Goal: Information Seeking & Learning: Learn about a topic

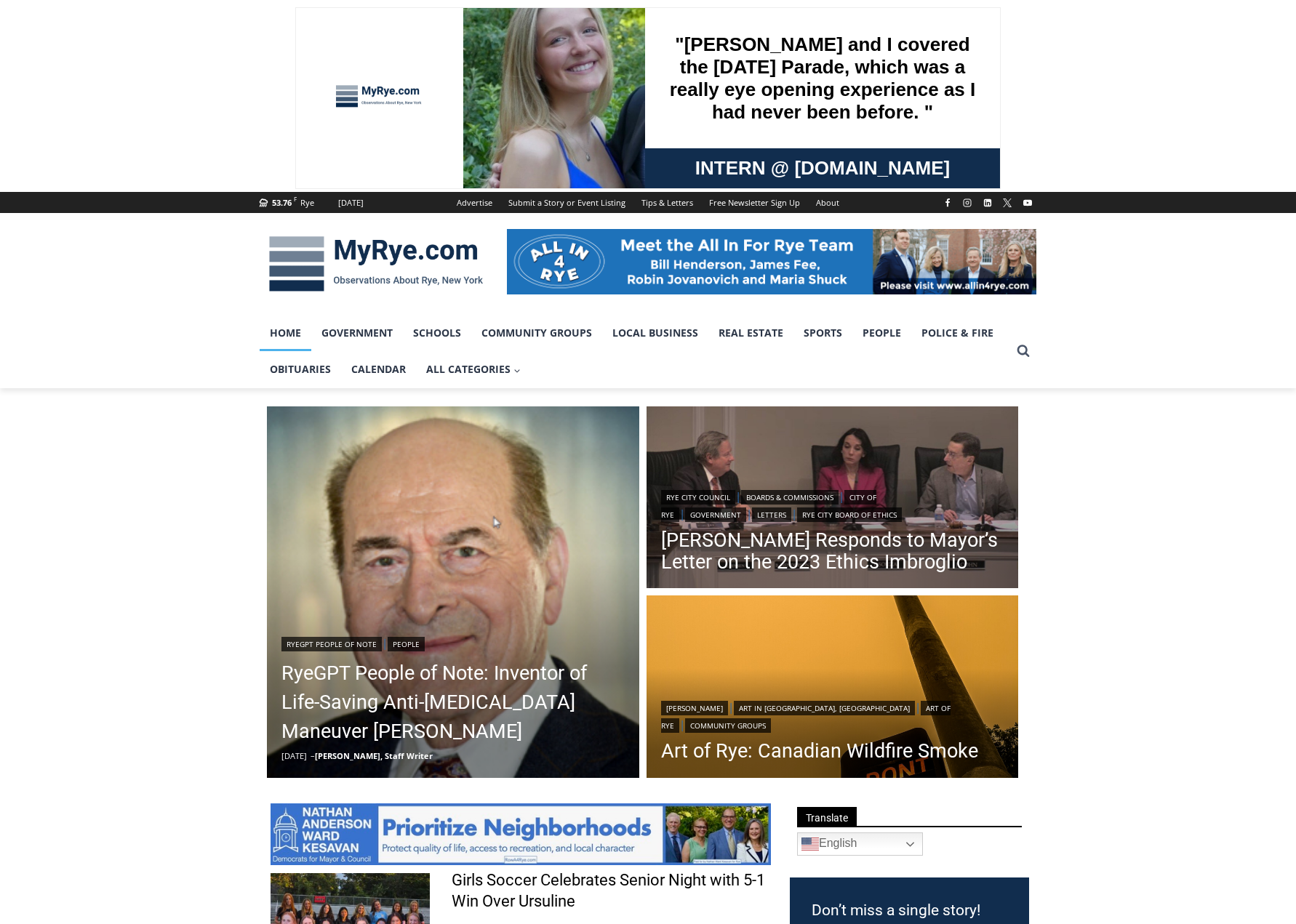
scroll to position [192, 0]
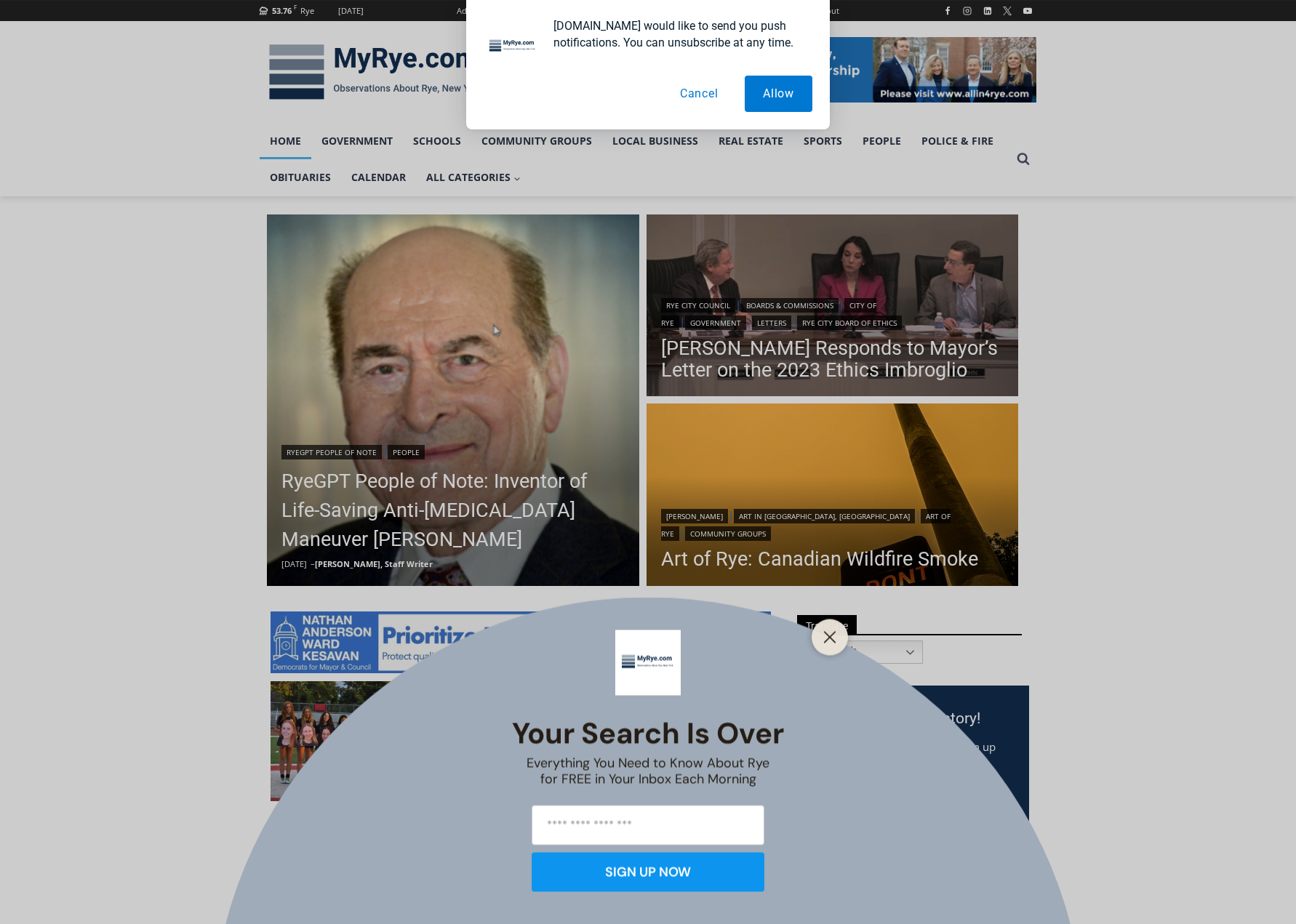
click at [823, 373] on div "Your Search is Over Everything You Need to Know About Rye for FREE in Your Inbo…" at bounding box center [648, 462] width 1296 height 924
click at [823, 359] on div "Your Search is Over Everything You Need to Know About Rye for FREE in Your Inbo…" at bounding box center [648, 462] width 1296 height 924
click at [824, 644] on button "Close" at bounding box center [830, 637] width 20 height 20
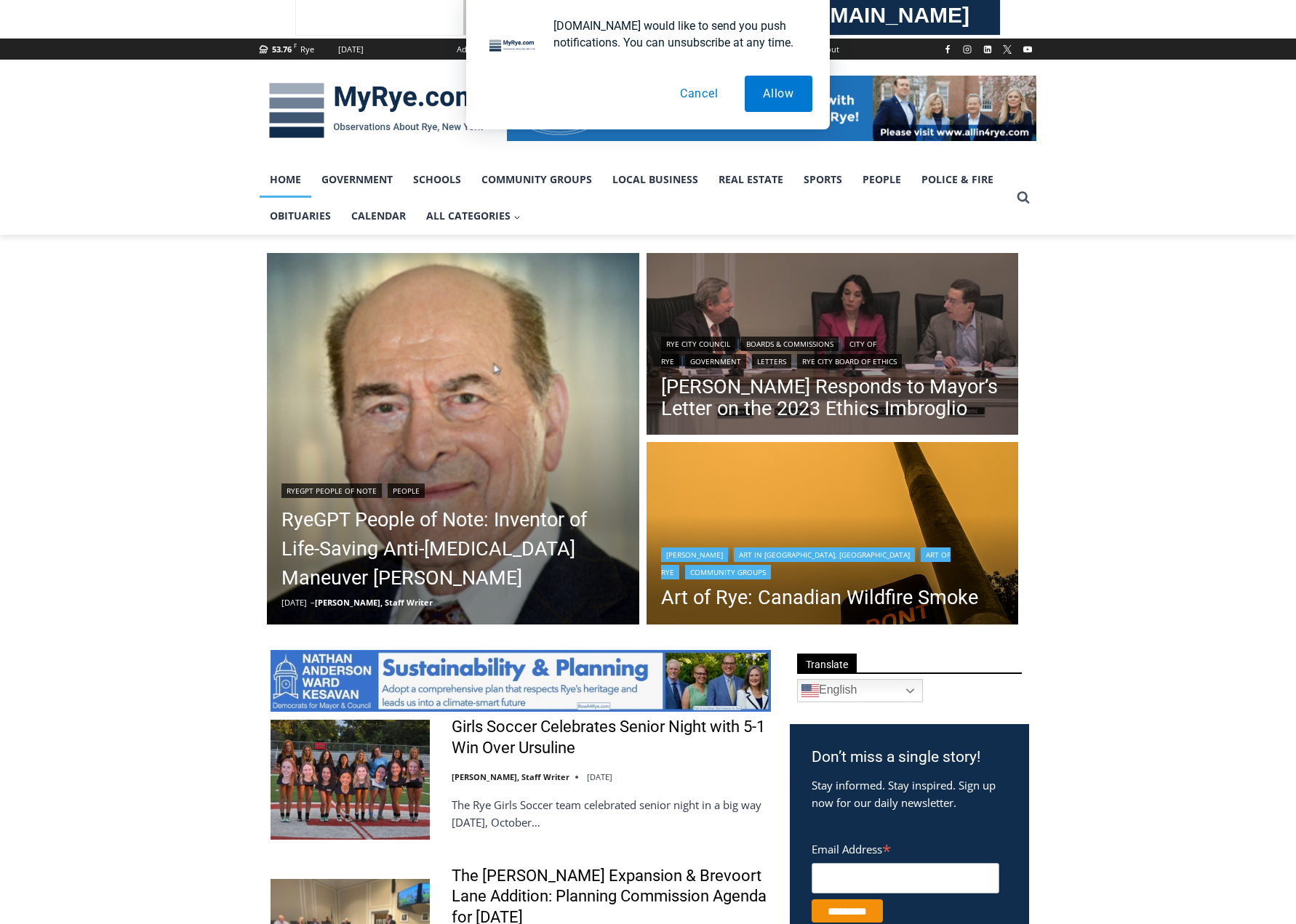
scroll to position [119, 0]
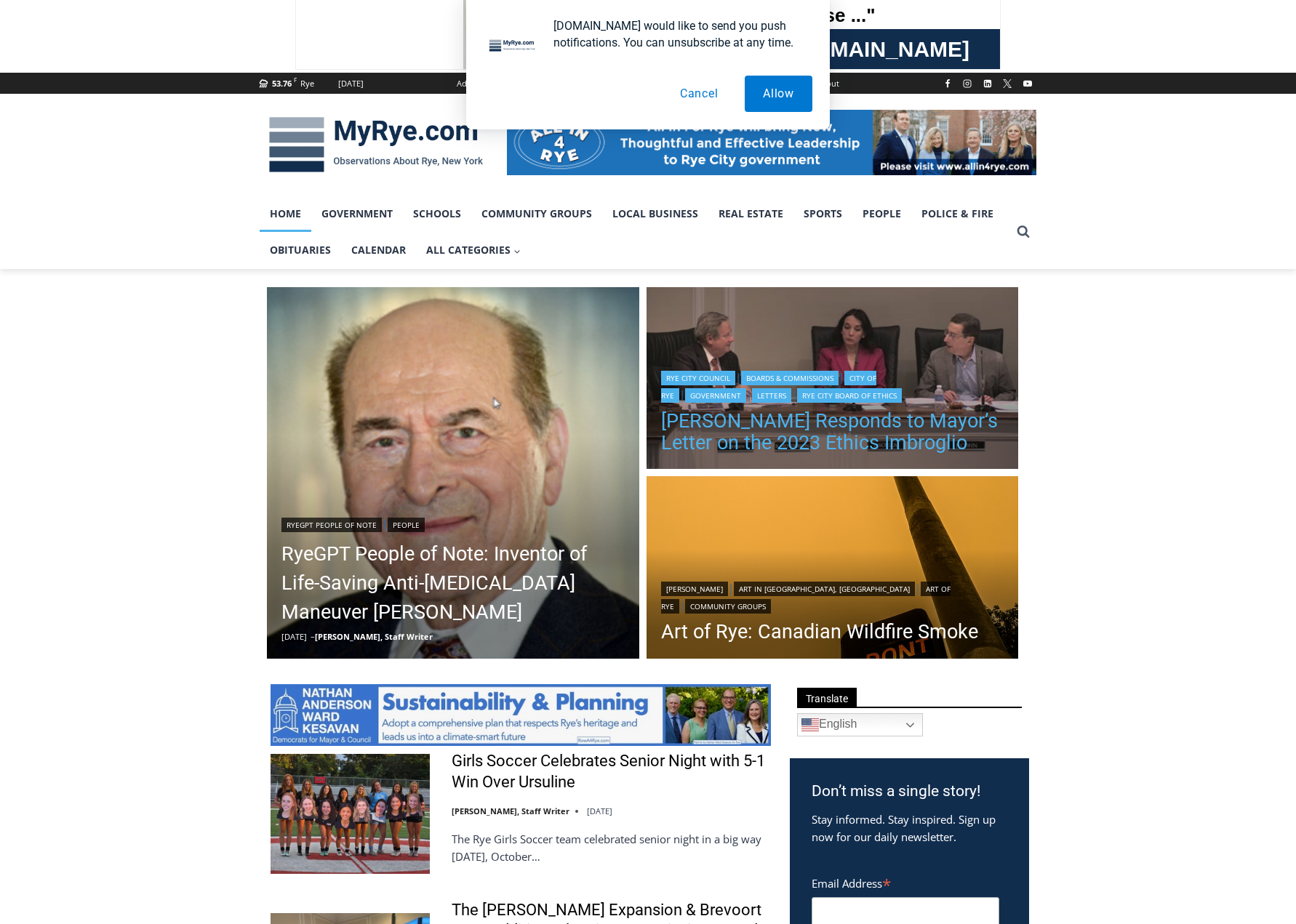
click at [899, 416] on link "[PERSON_NAME] Responds to Mayor’s Letter on the 2023 Ethics Imbroglio" at bounding box center [833, 432] width 343 height 44
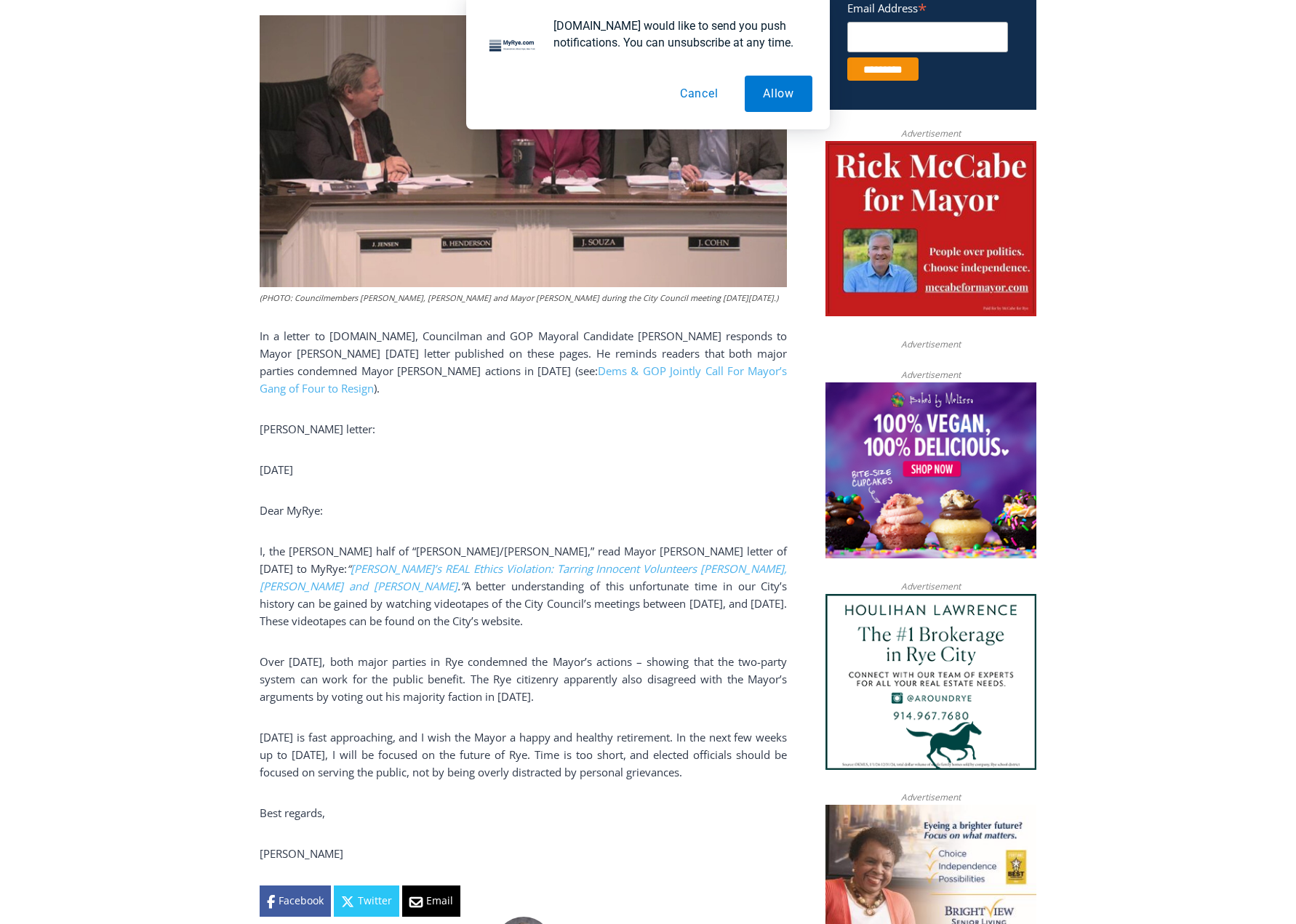
scroll to position [727, 0]
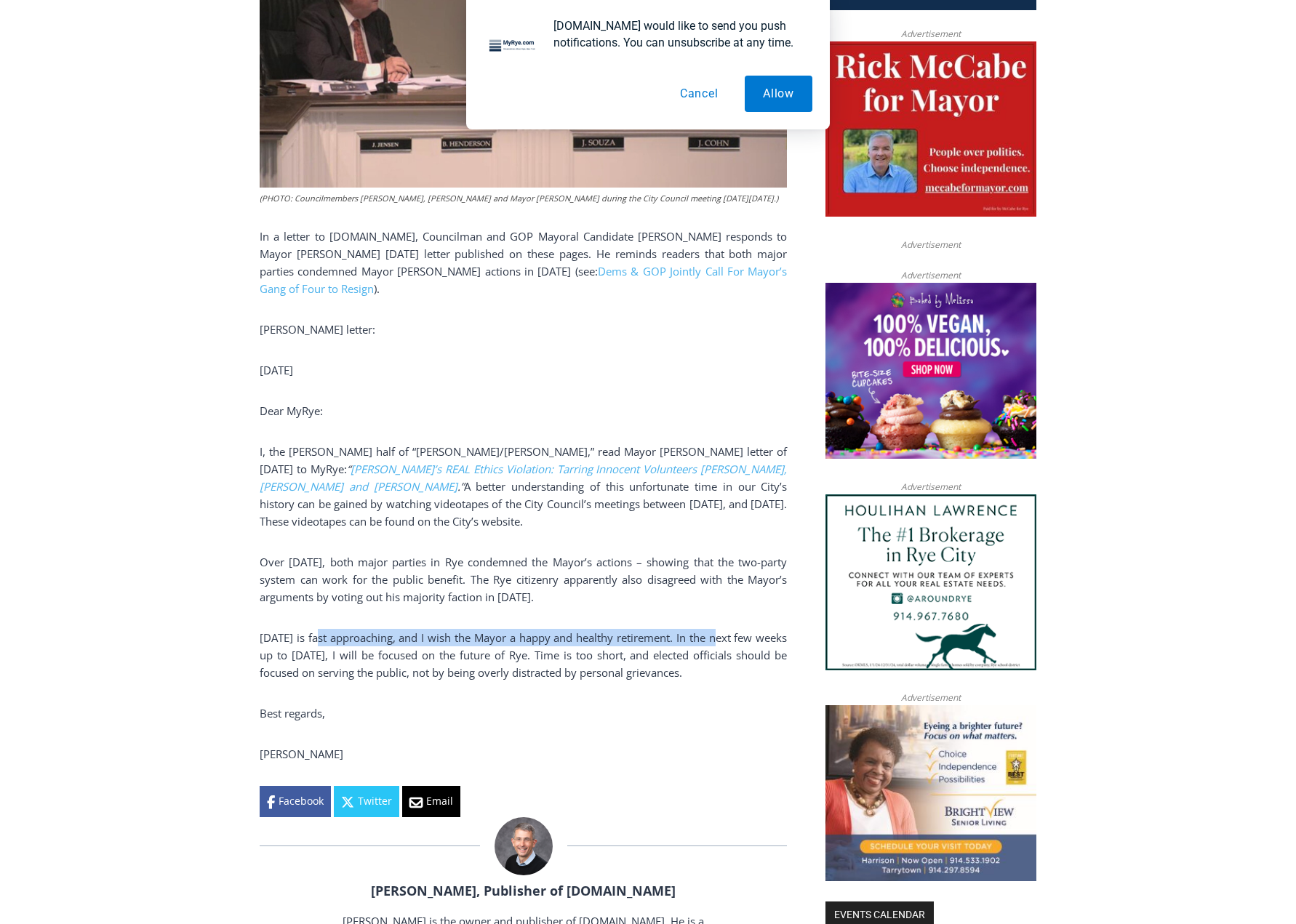
drag, startPoint x: 729, startPoint y: 635, endPoint x: 320, endPoint y: 632, distance: 409.0
click at [320, 632] on p "January 1 is fast approaching, and I wish the Mayor a happy and healthy retirem…" at bounding box center [524, 654] width 527 height 52
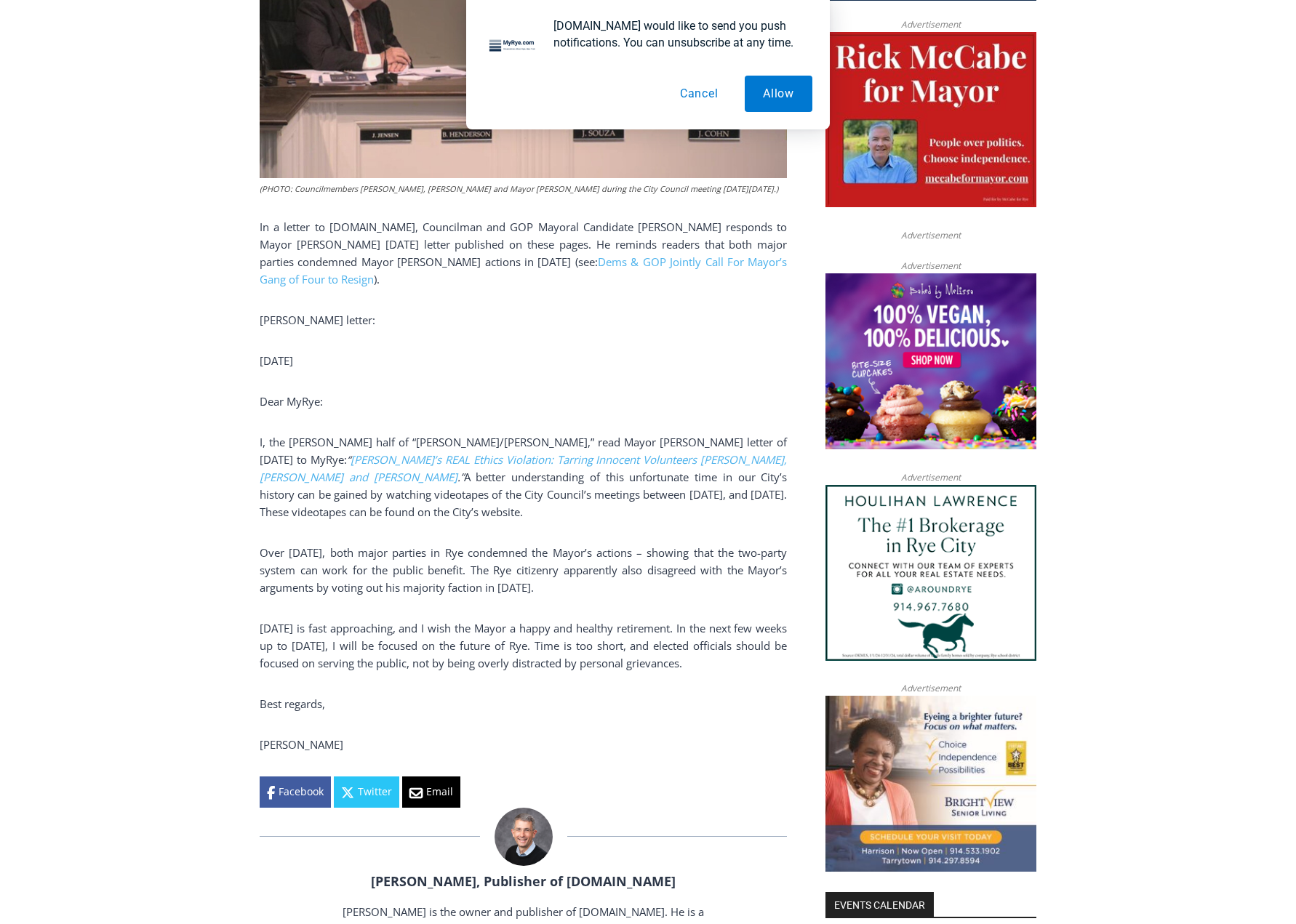
drag, startPoint x: 562, startPoint y: 678, endPoint x: 564, endPoint y: 707, distance: 29.1
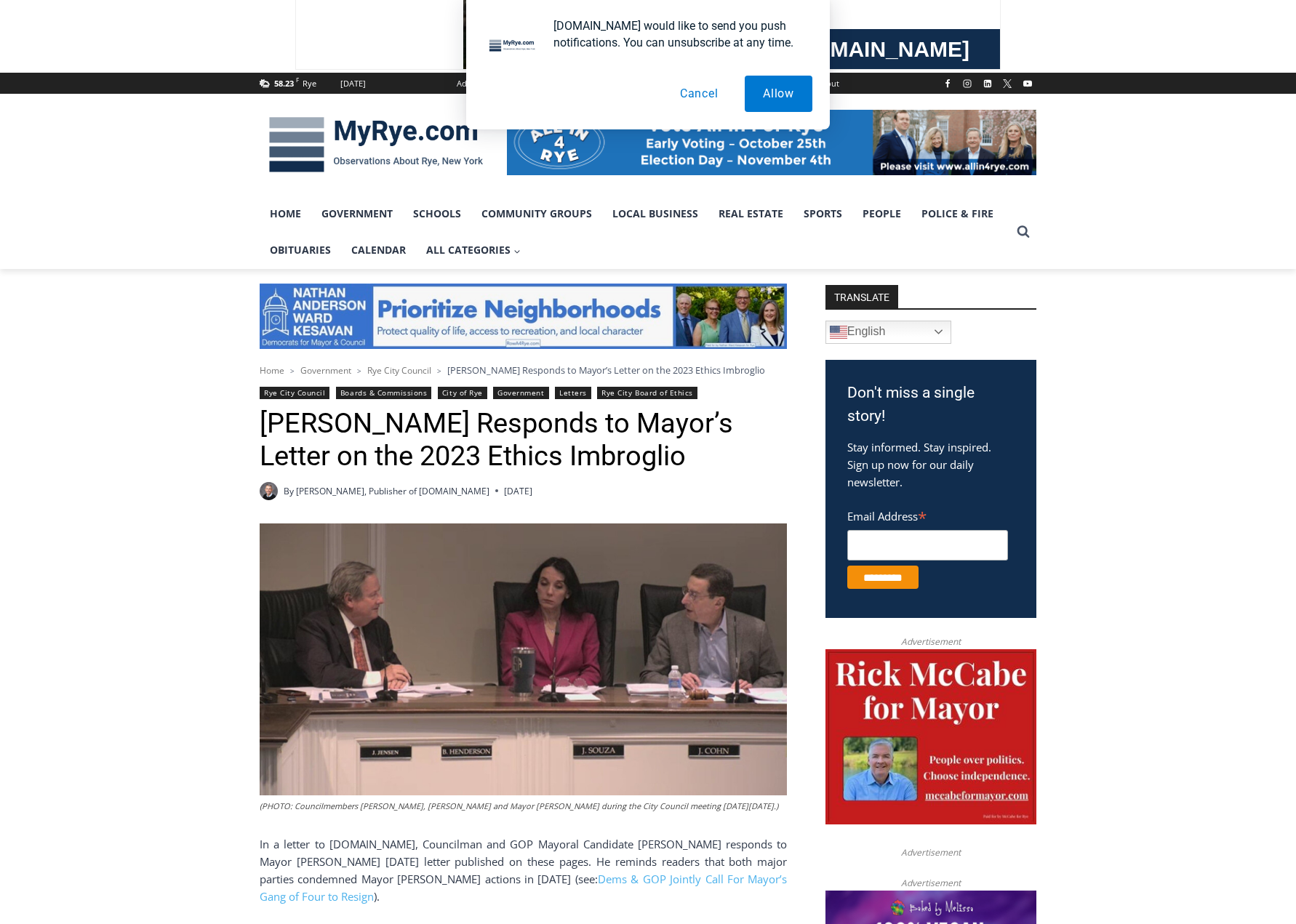
scroll to position [0, 0]
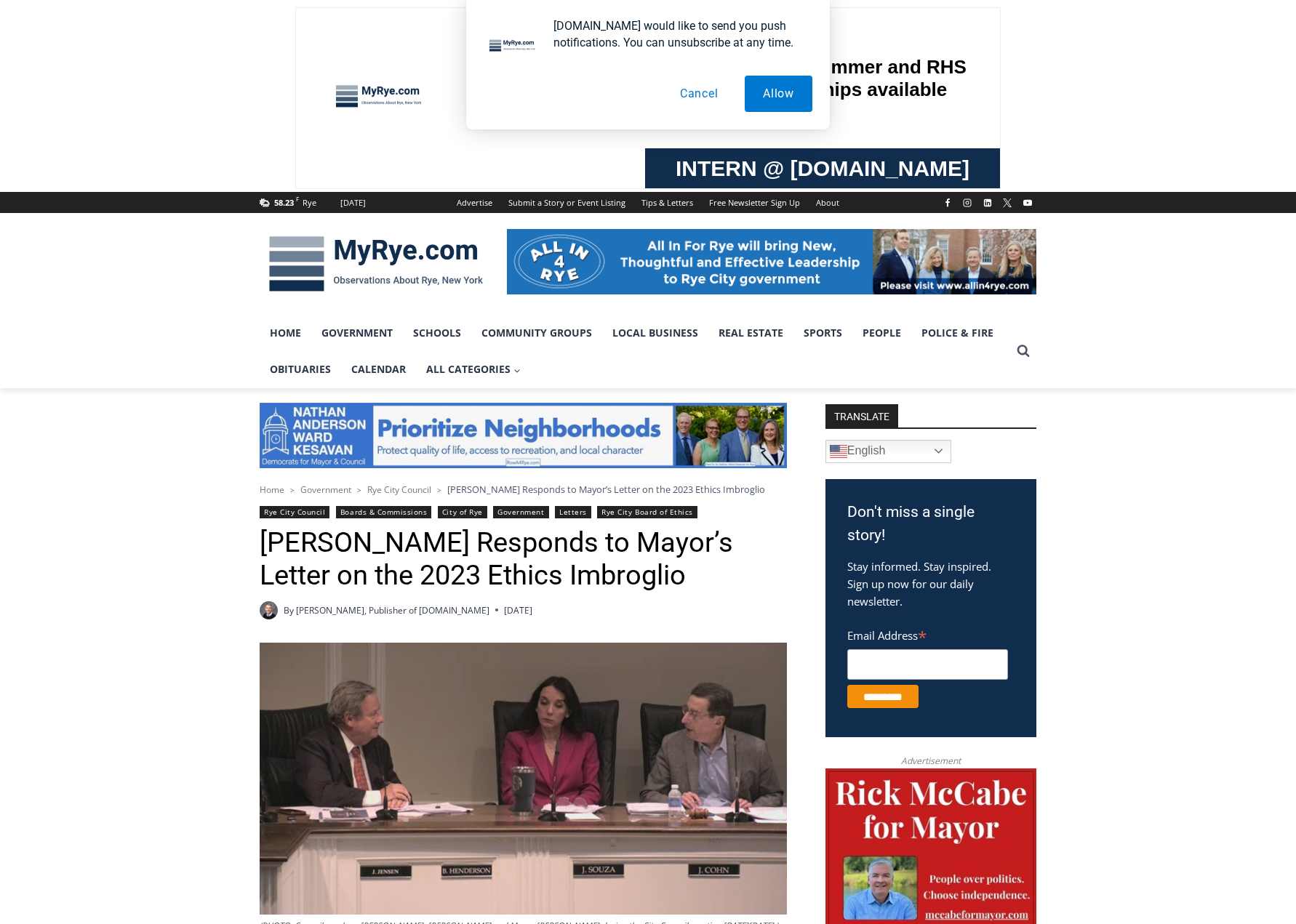
click at [394, 258] on img at bounding box center [376, 264] width 233 height 76
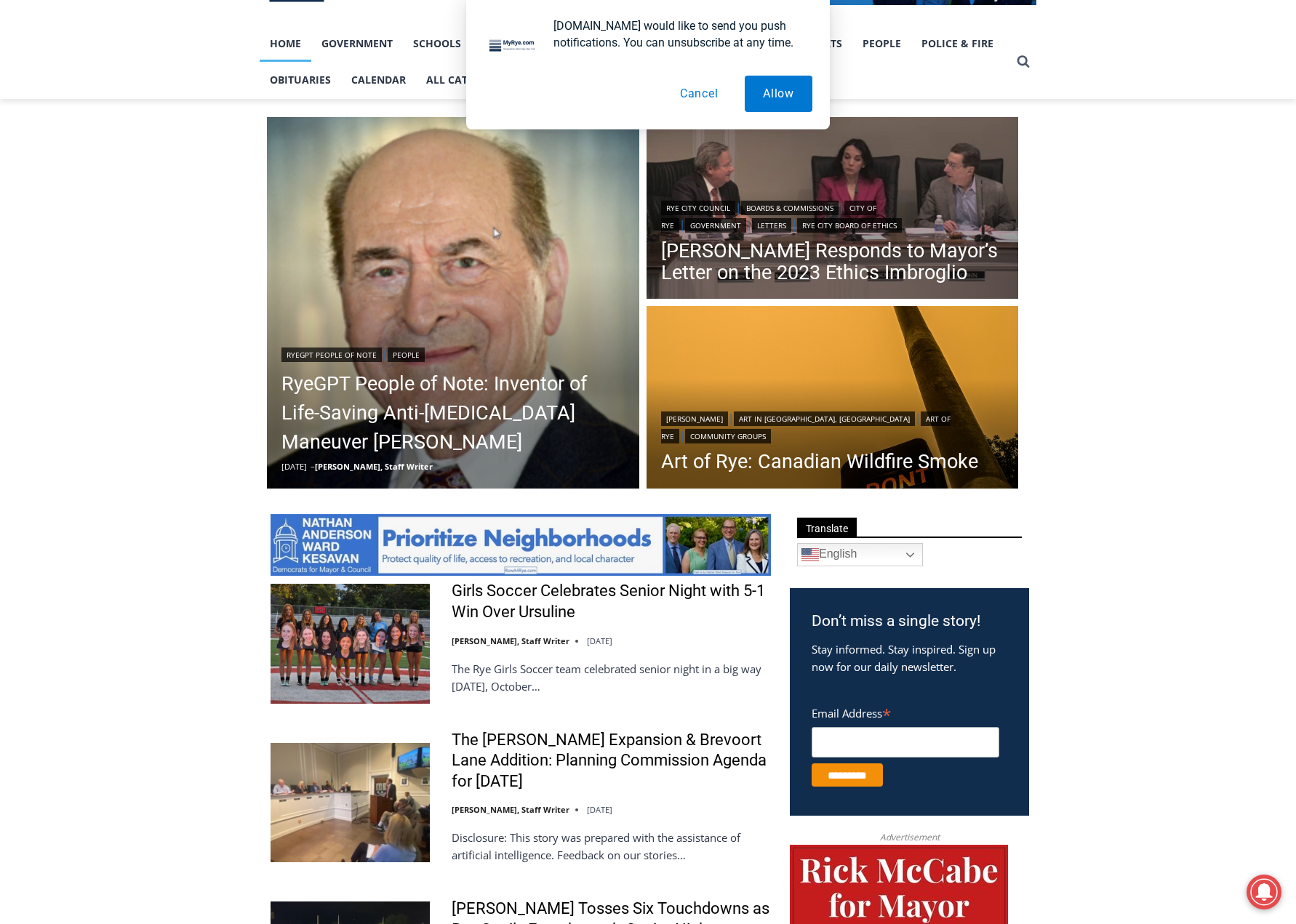
scroll to position [291, 0]
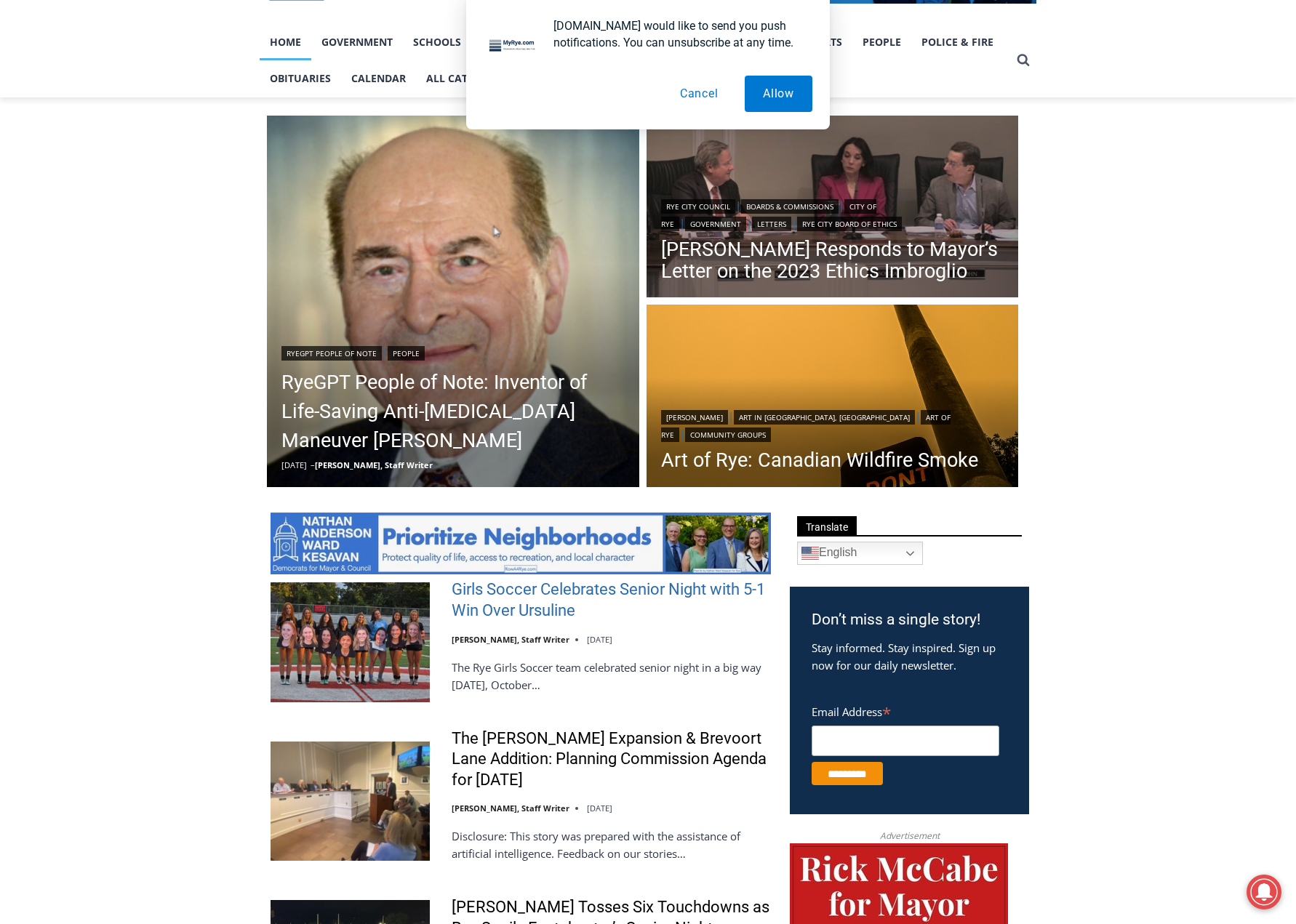
click at [542, 598] on link "Girls Soccer Celebrates Senior Night with 5-1 Win Over Ursuline" at bounding box center [611, 600] width 319 height 42
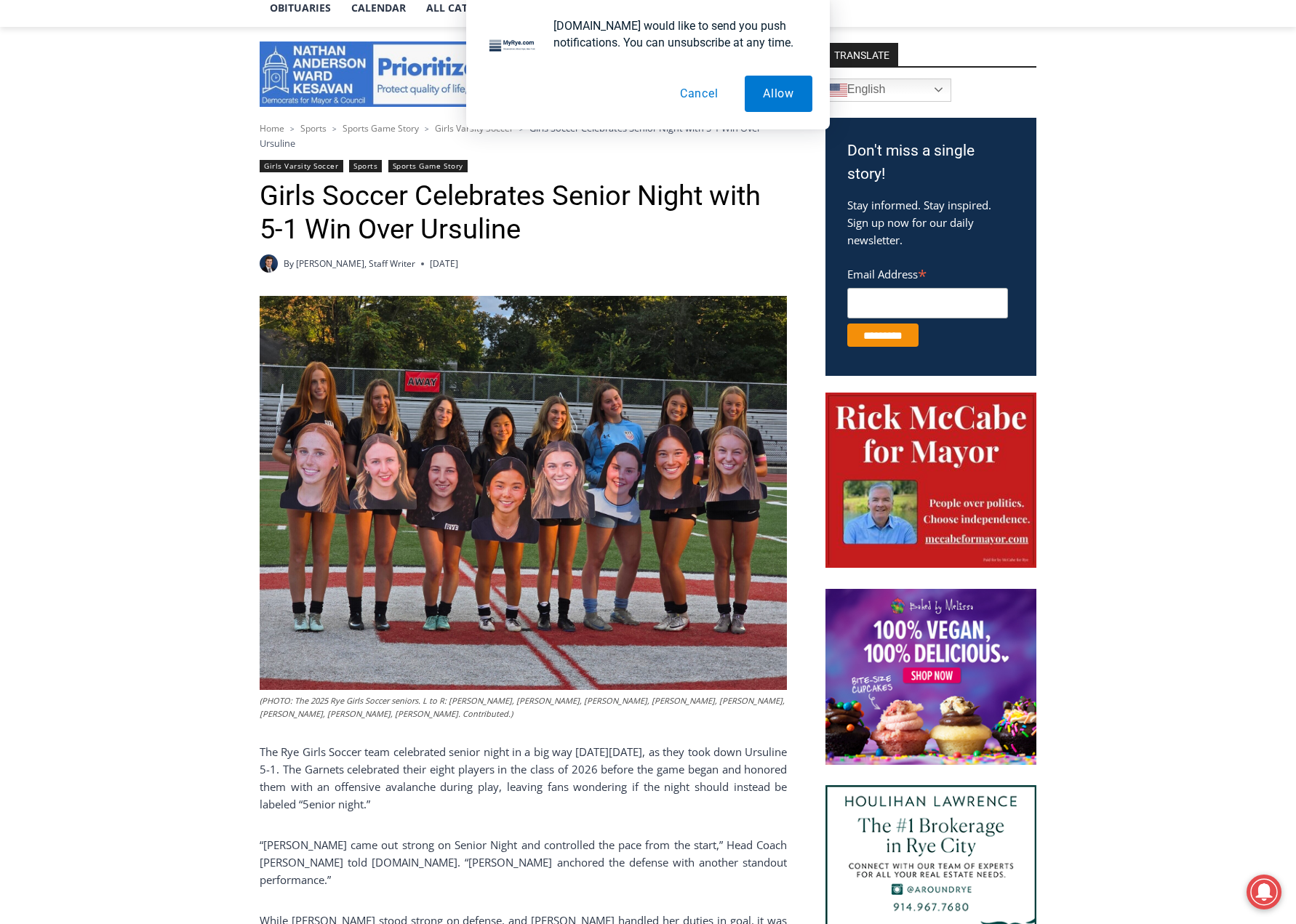
scroll to position [363, 0]
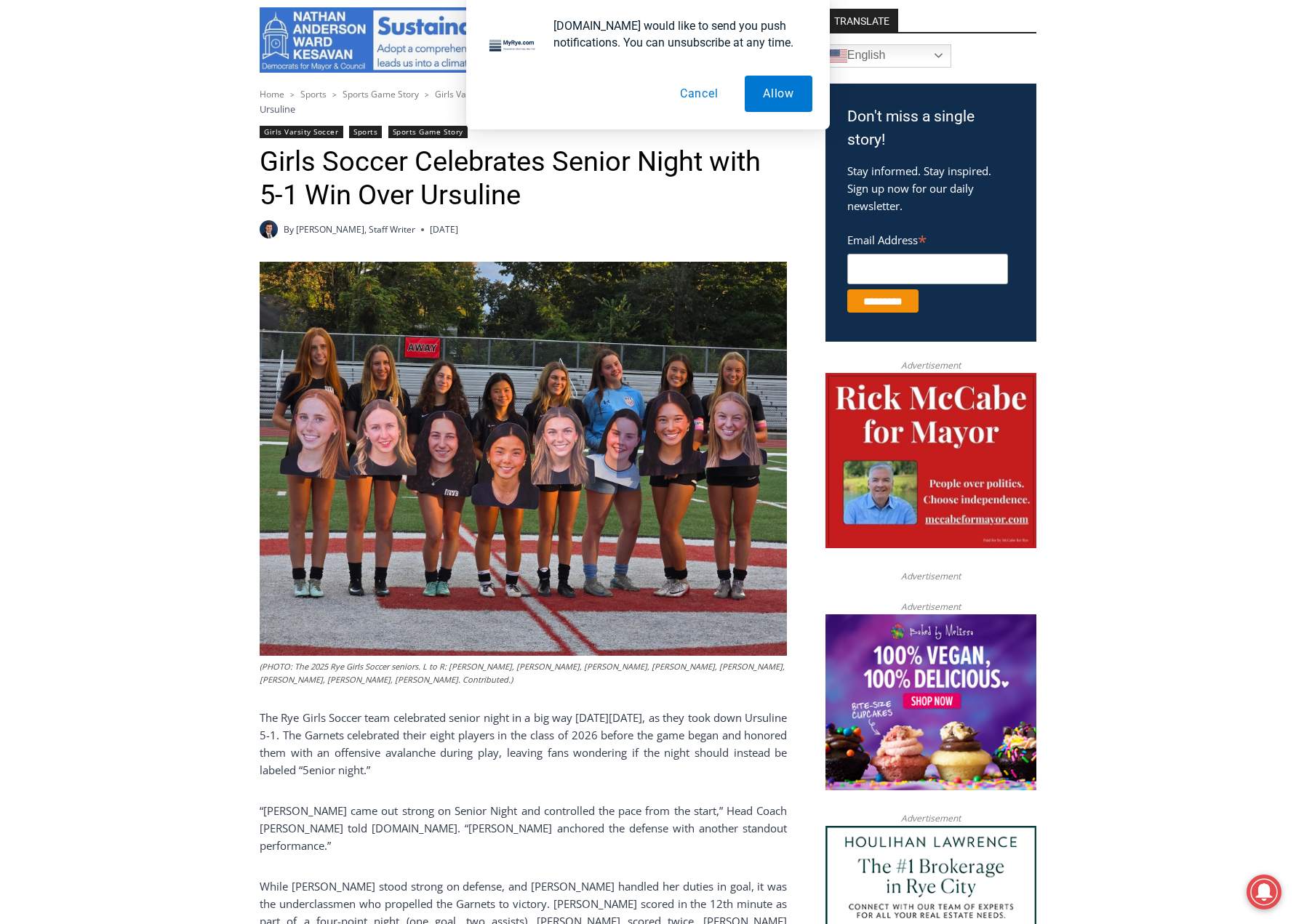
drag, startPoint x: 1112, startPoint y: 504, endPoint x: 1124, endPoint y: 546, distance: 43.7
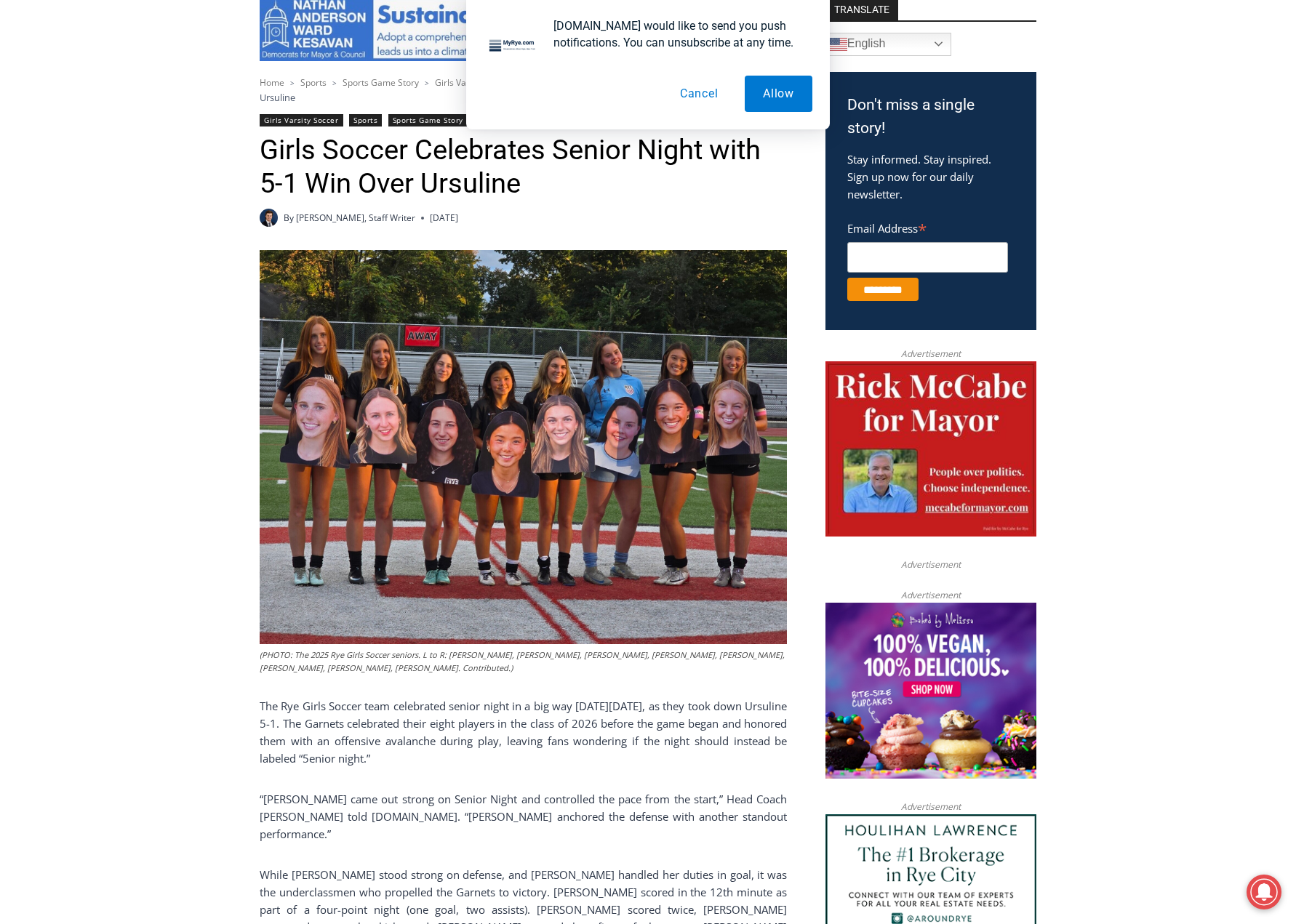
drag, startPoint x: 1112, startPoint y: 546, endPoint x: 1115, endPoint y: 584, distance: 38.1
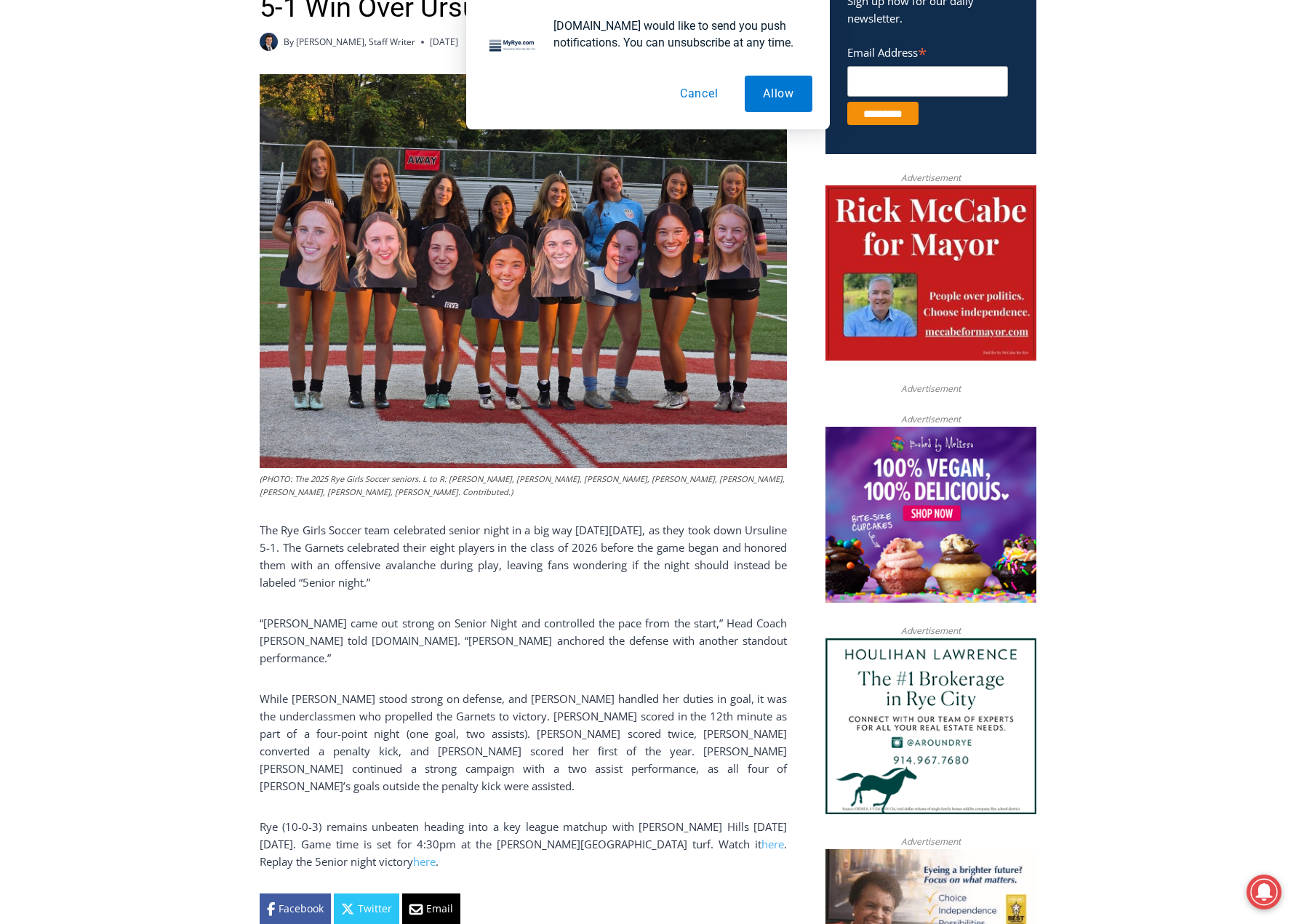
scroll to position [631, 0]
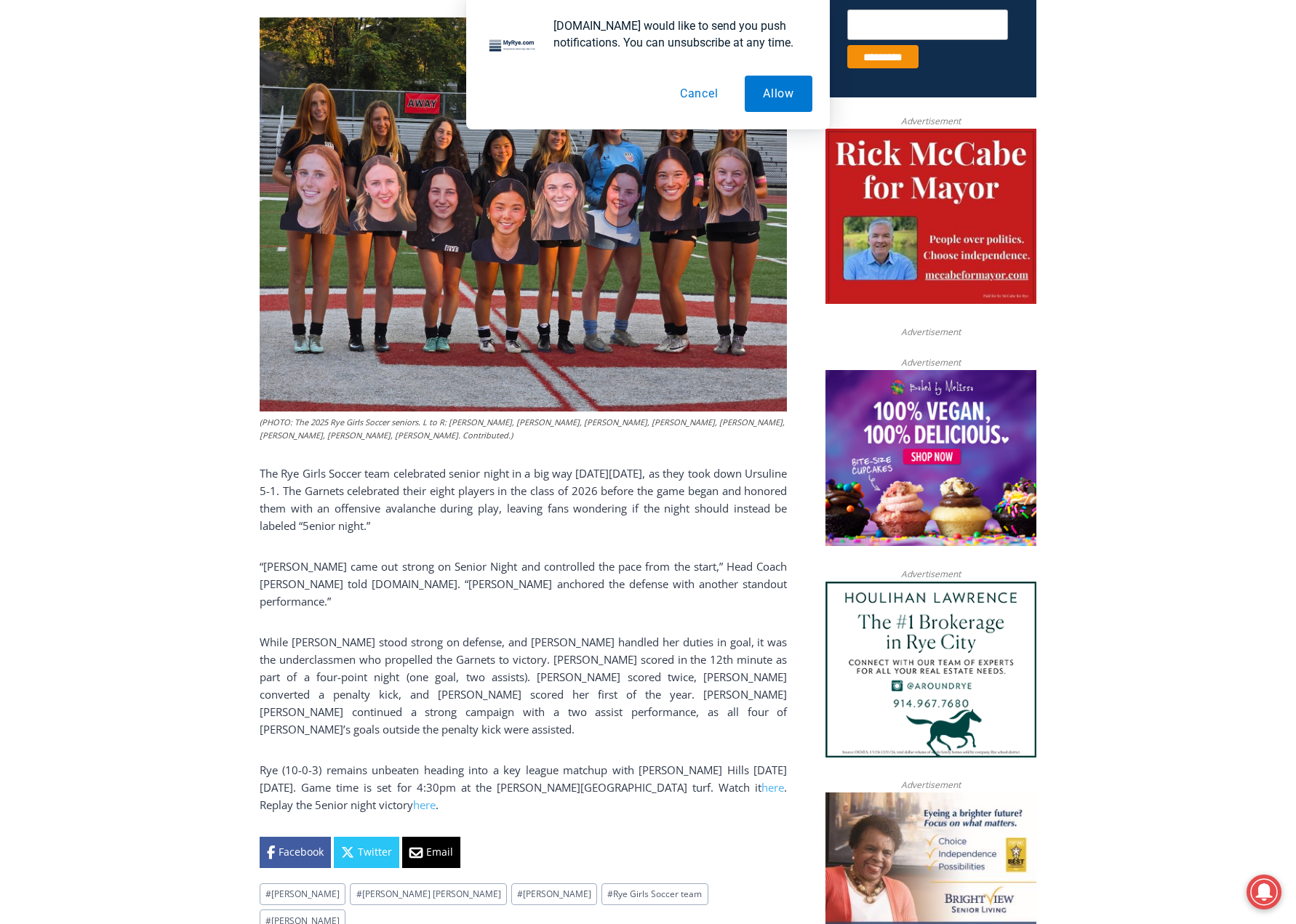
drag, startPoint x: 1115, startPoint y: 585, endPoint x: 1120, endPoint y: 619, distance: 34.4
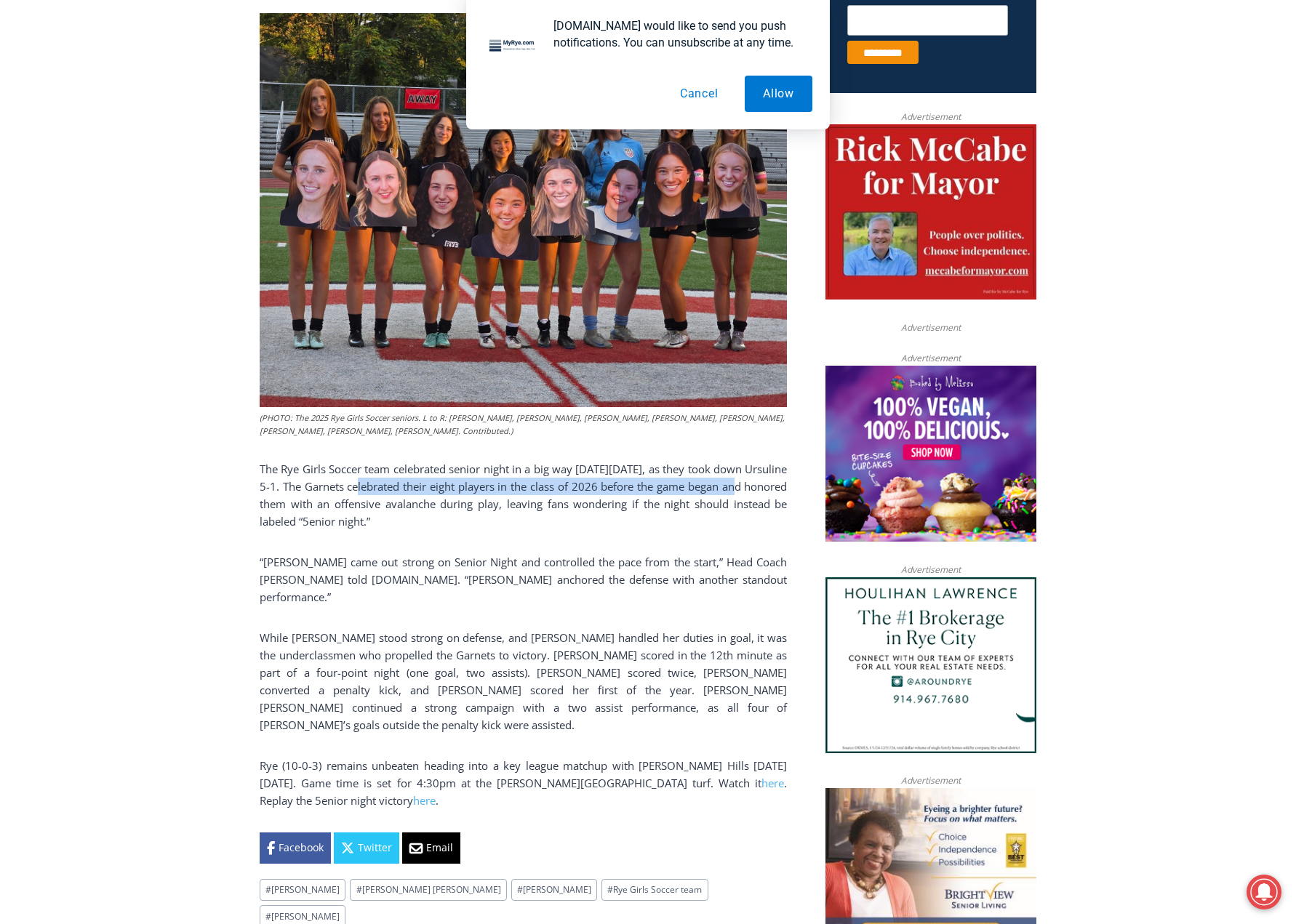
drag, startPoint x: 730, startPoint y: 483, endPoint x: 355, endPoint y: 488, distance: 375.0
click at [355, 488] on p "The Rye Girls Soccer team celebrated senior night in a big way on Friday, Octob…" at bounding box center [524, 495] width 527 height 70
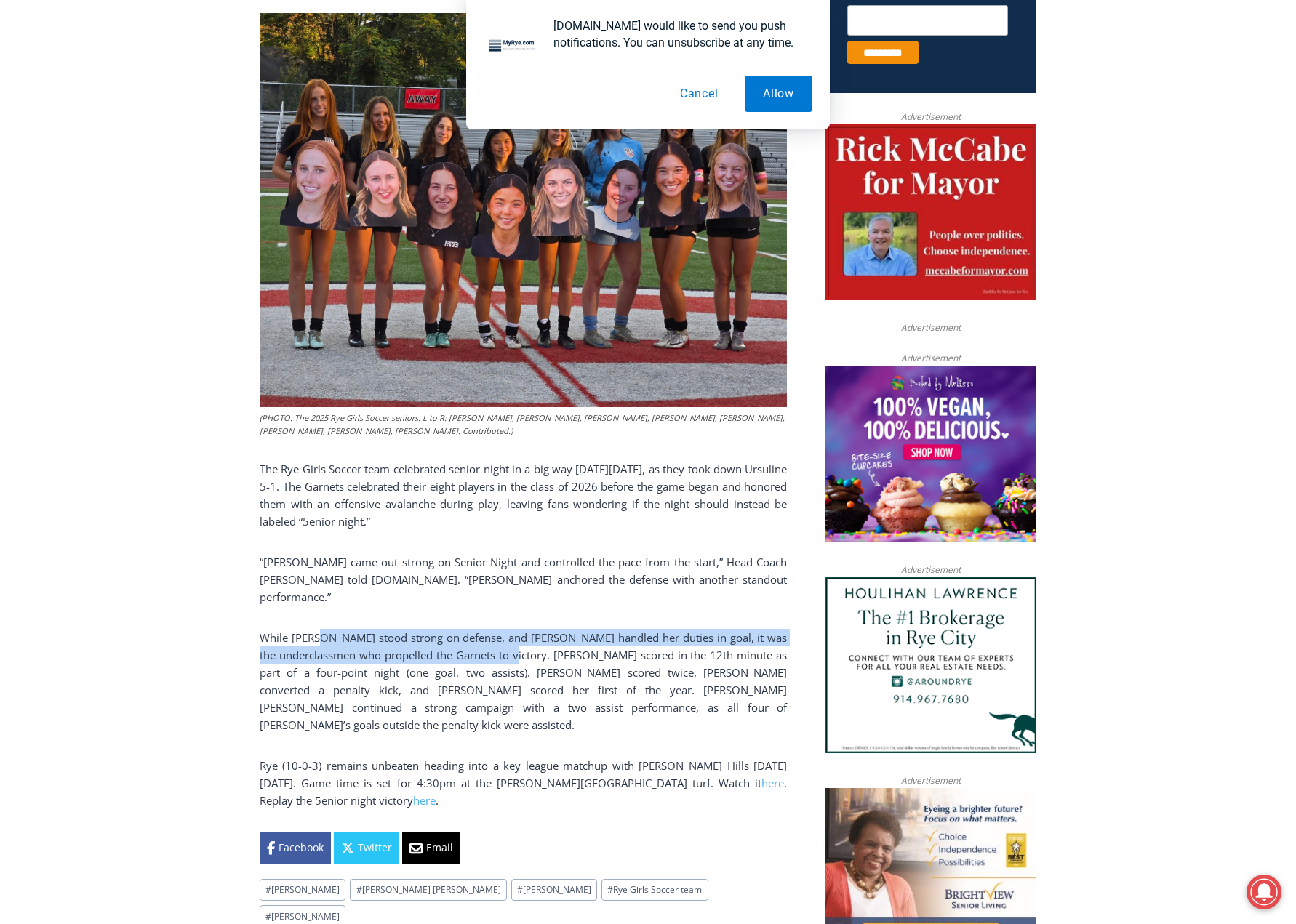
drag, startPoint x: 326, startPoint y: 620, endPoint x: 522, endPoint y: 639, distance: 196.9
click at [522, 639] on p "While Nemsick stood strong on defense, and Tessa Labowitz handled her duties in…" at bounding box center [524, 681] width 527 height 105
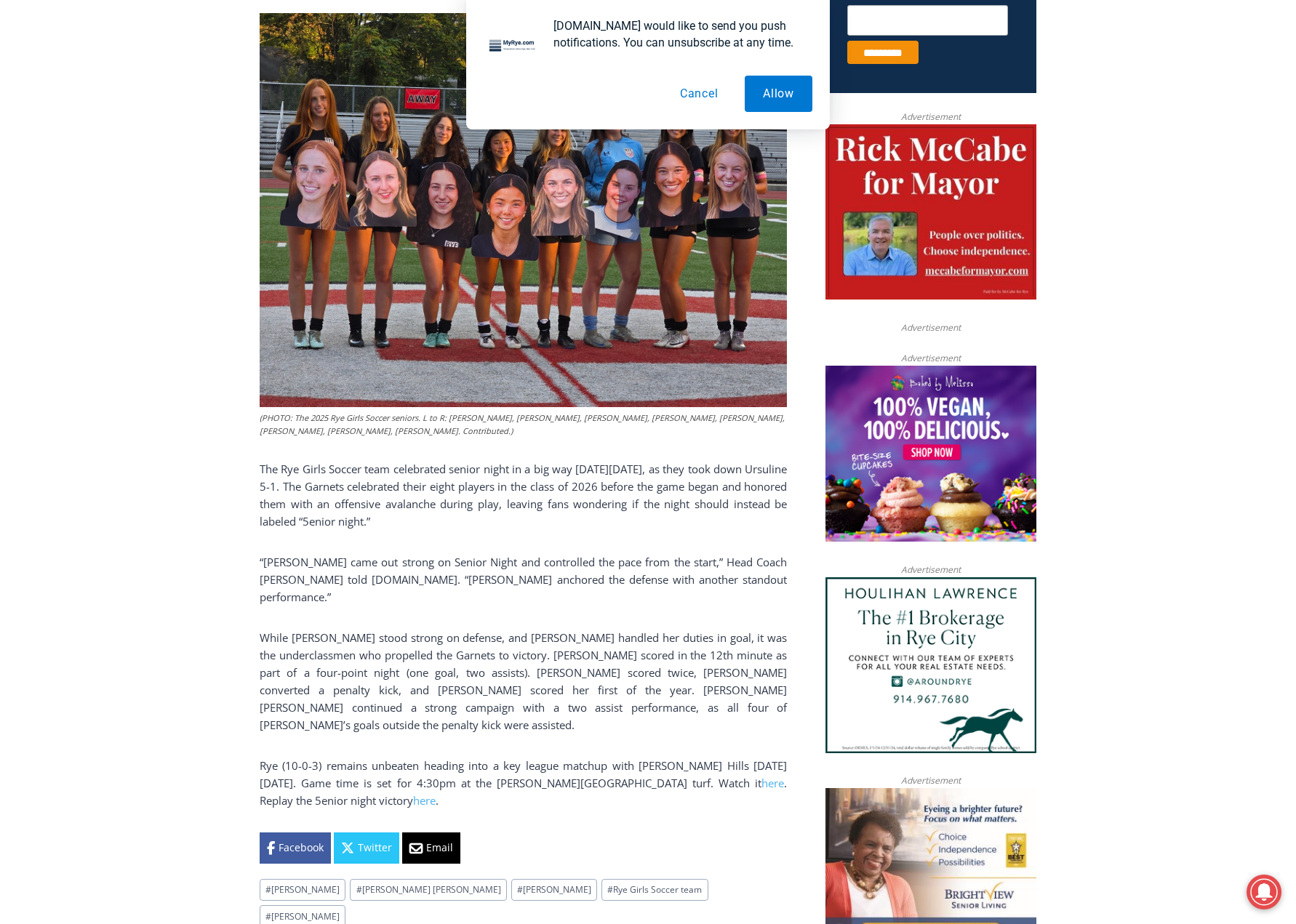
click at [693, 675] on p "While Nemsick stood strong on defense, and Tessa Labowitz handled her duties in…" at bounding box center [524, 681] width 527 height 105
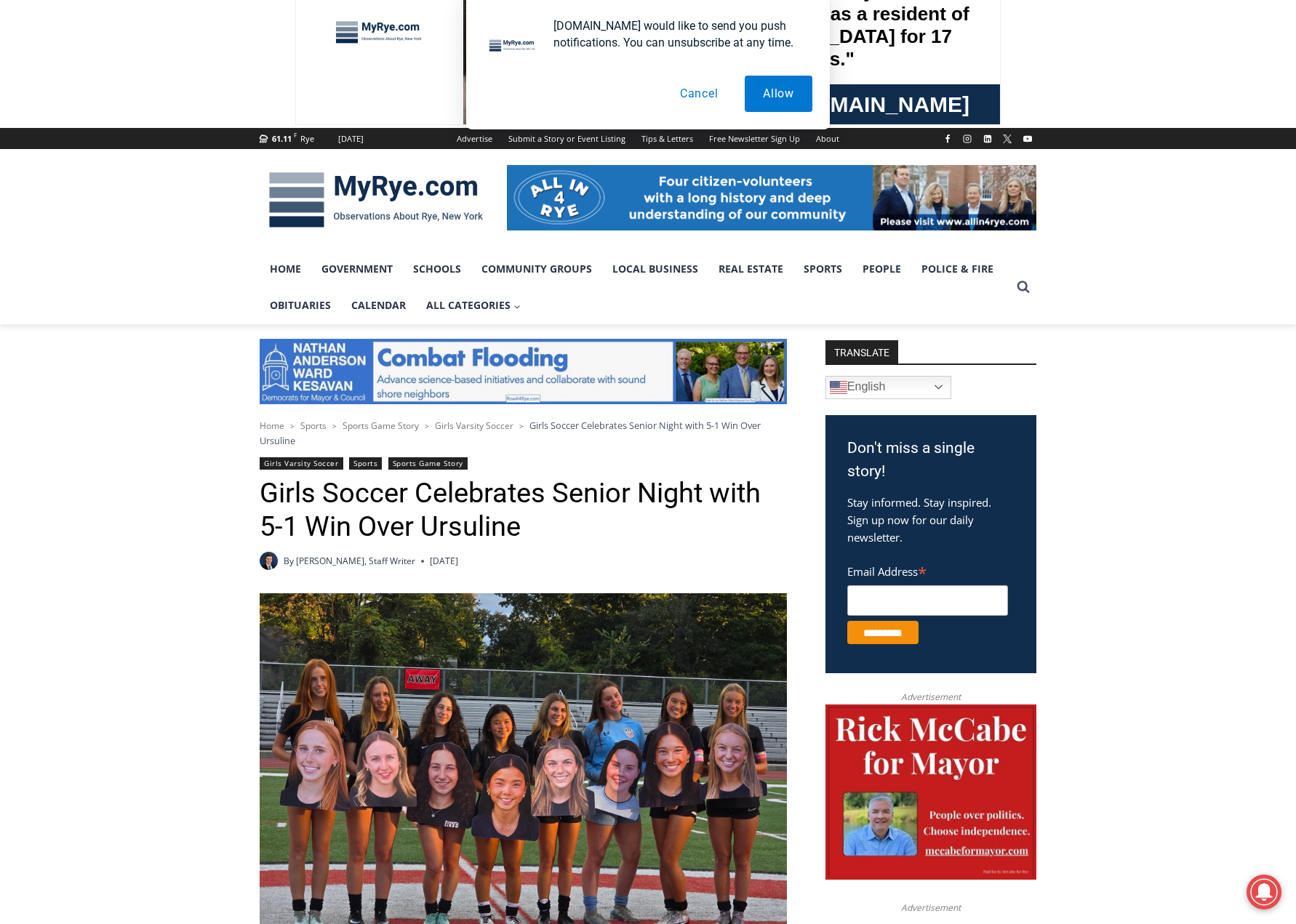
scroll to position [63, 0]
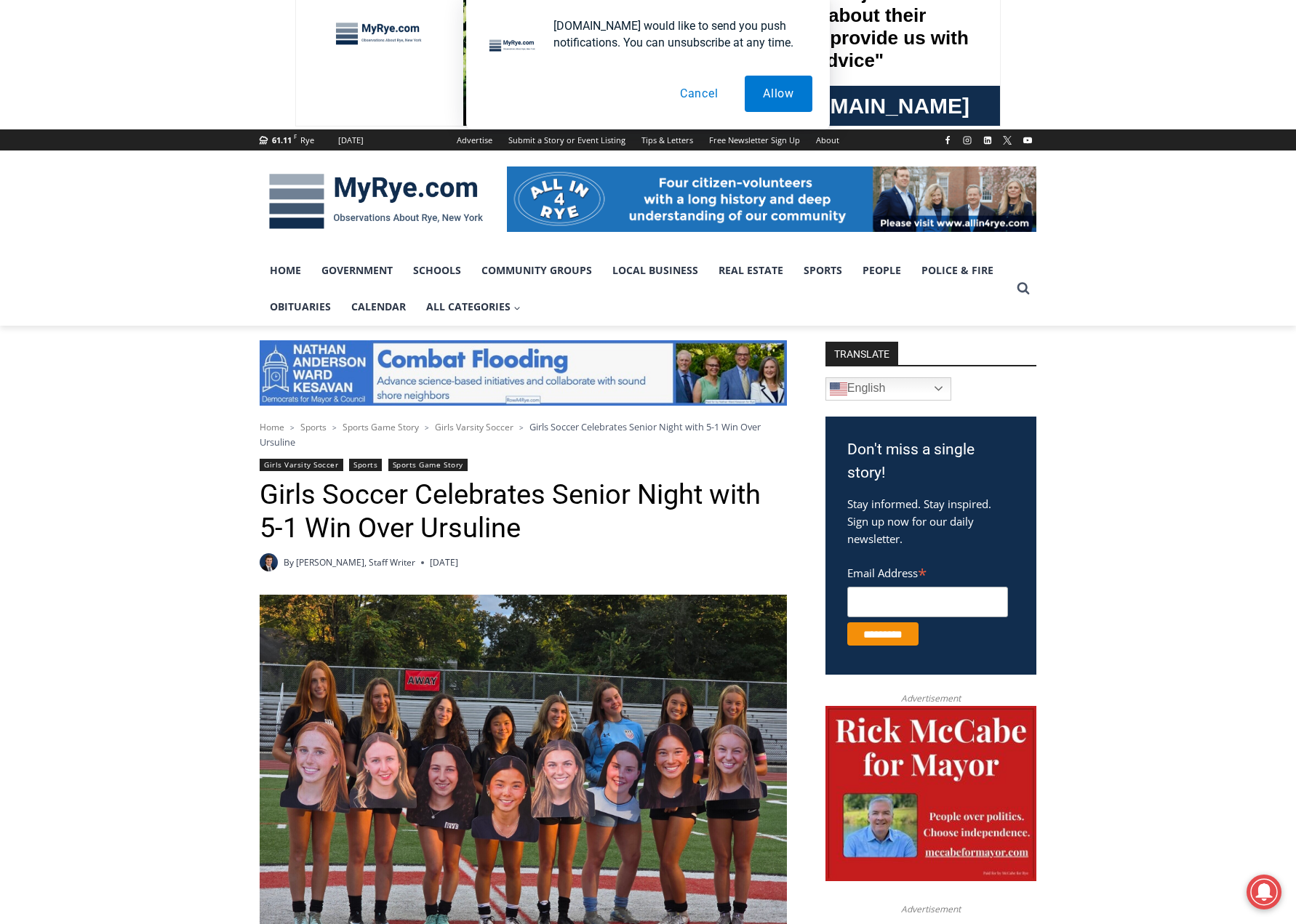
click at [689, 100] on button "Cancel" at bounding box center [699, 94] width 75 height 36
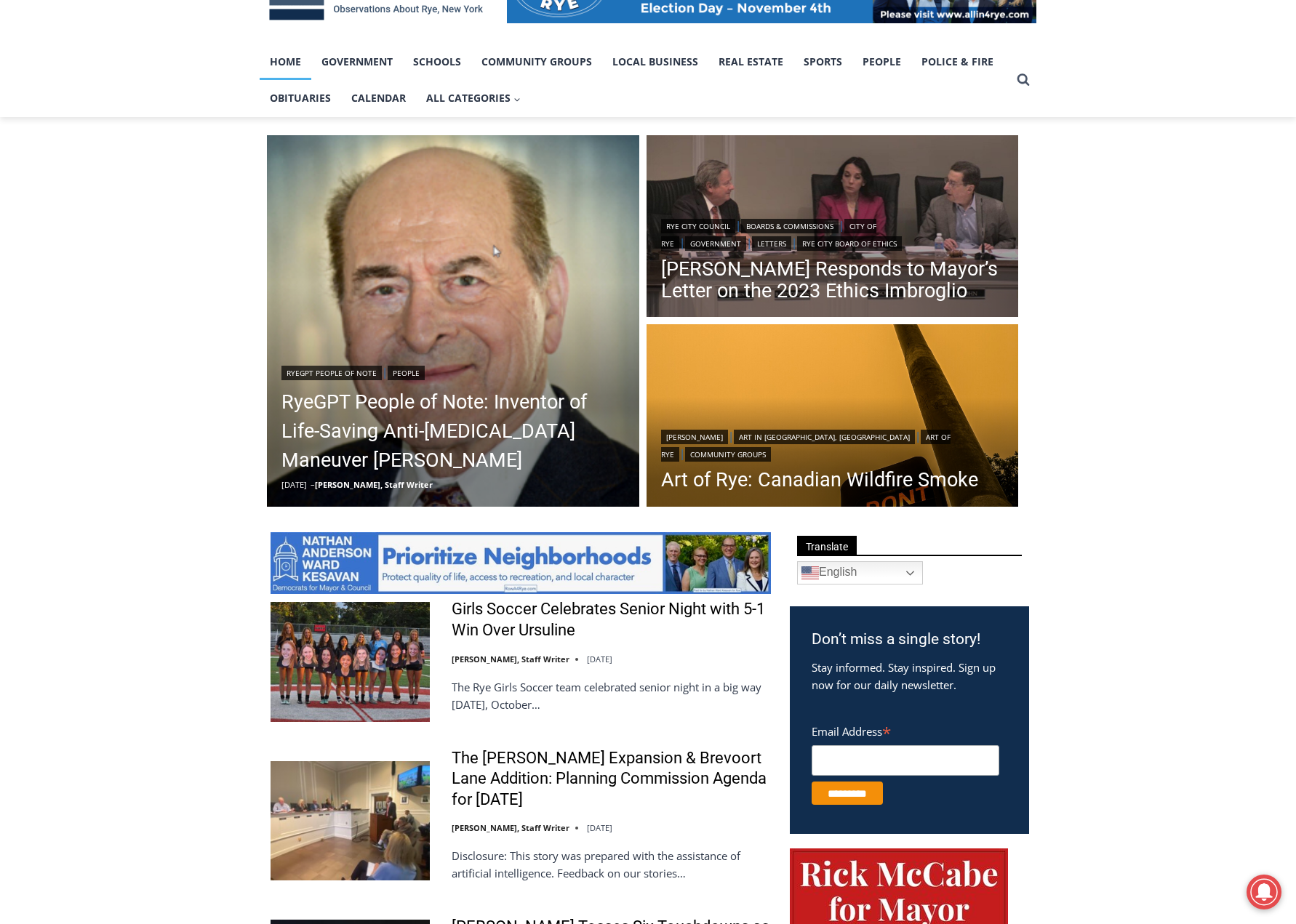
drag, startPoint x: 1206, startPoint y: 602, endPoint x: 1214, endPoint y: 559, distance: 43.7
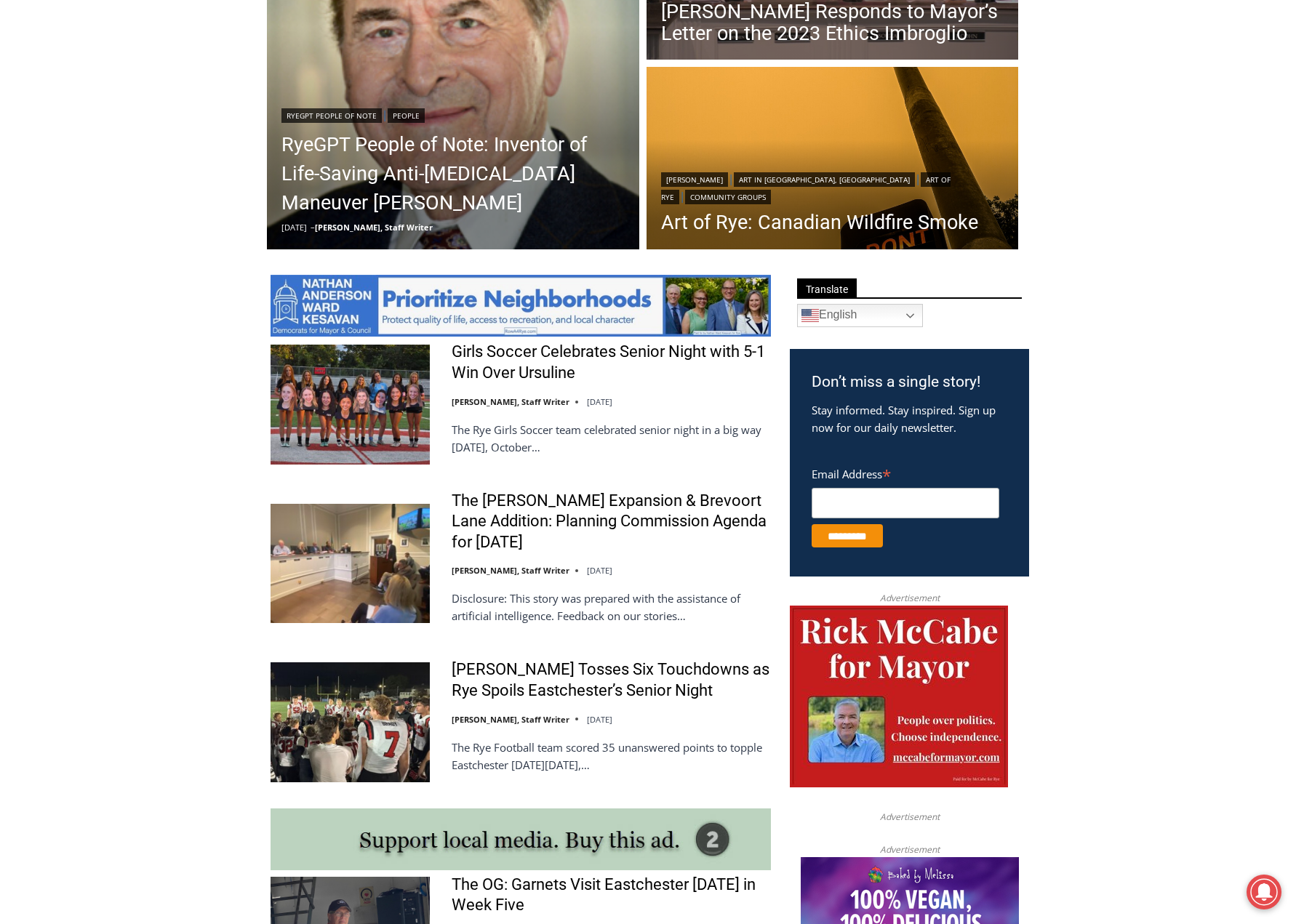
scroll to position [555, 0]
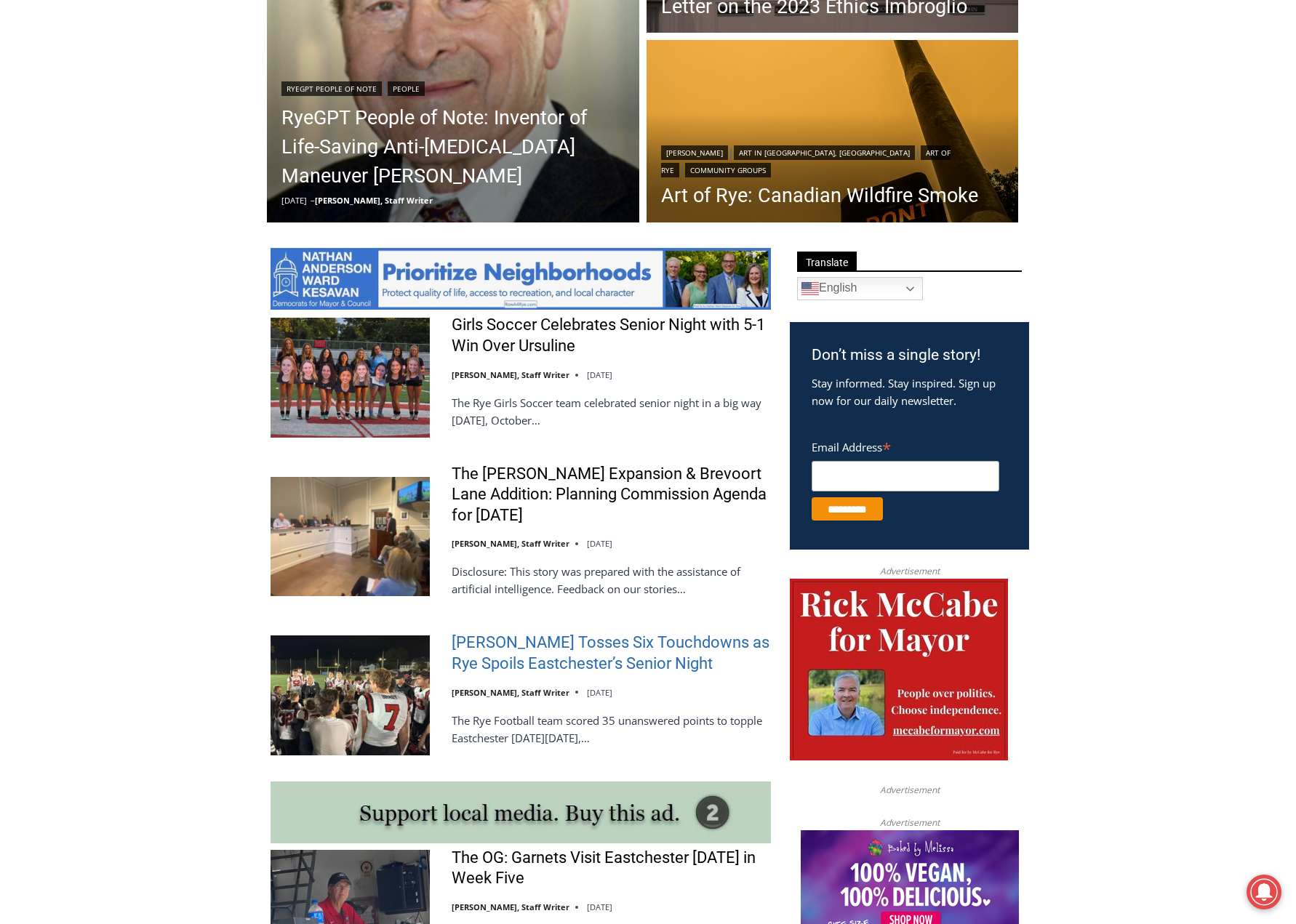
click at [582, 647] on link "Miller Tosses Six Touchdowns as Rye Spoils Eastchester’s Senior Night" at bounding box center [611, 653] width 319 height 42
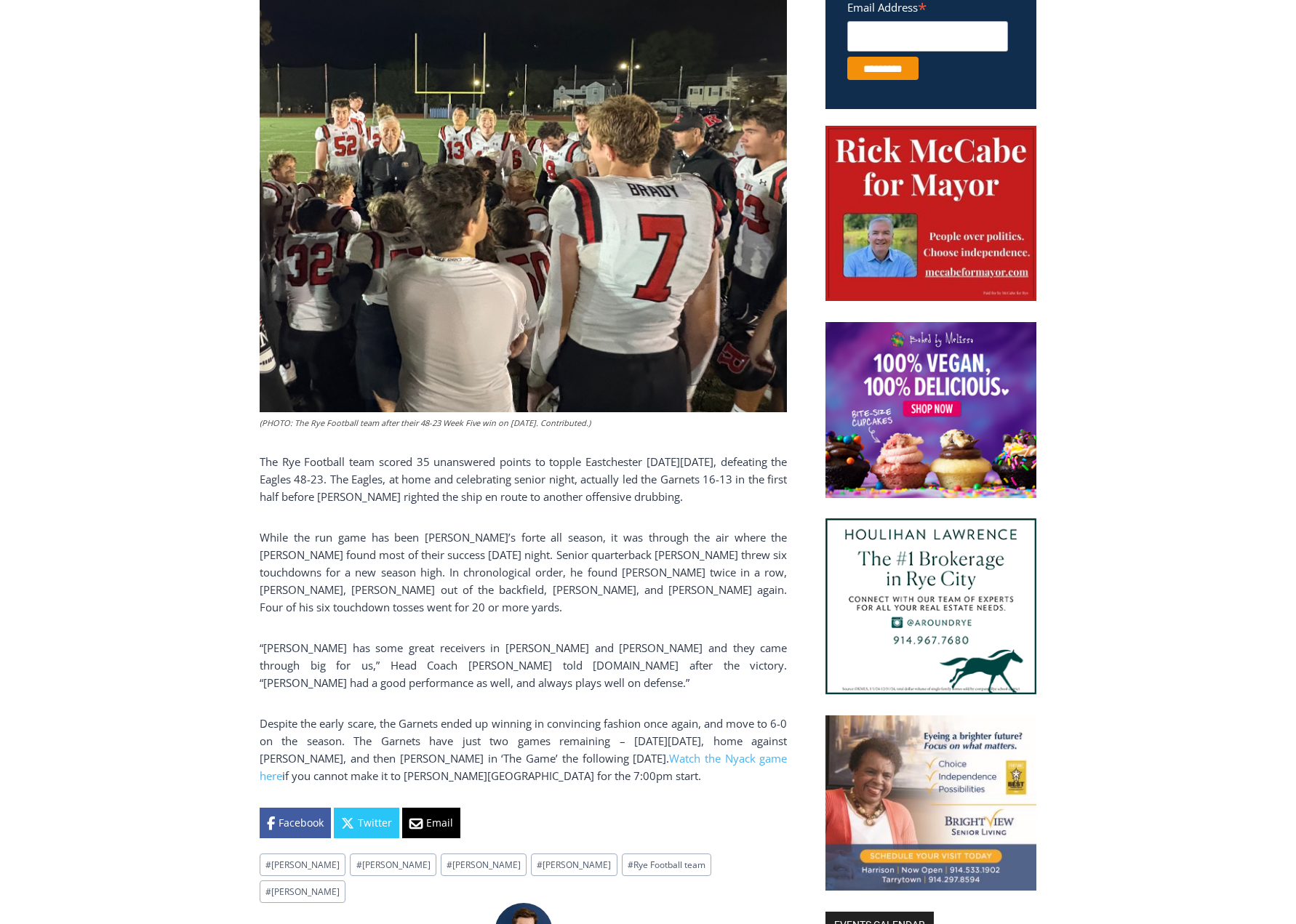
scroll to position [629, 0]
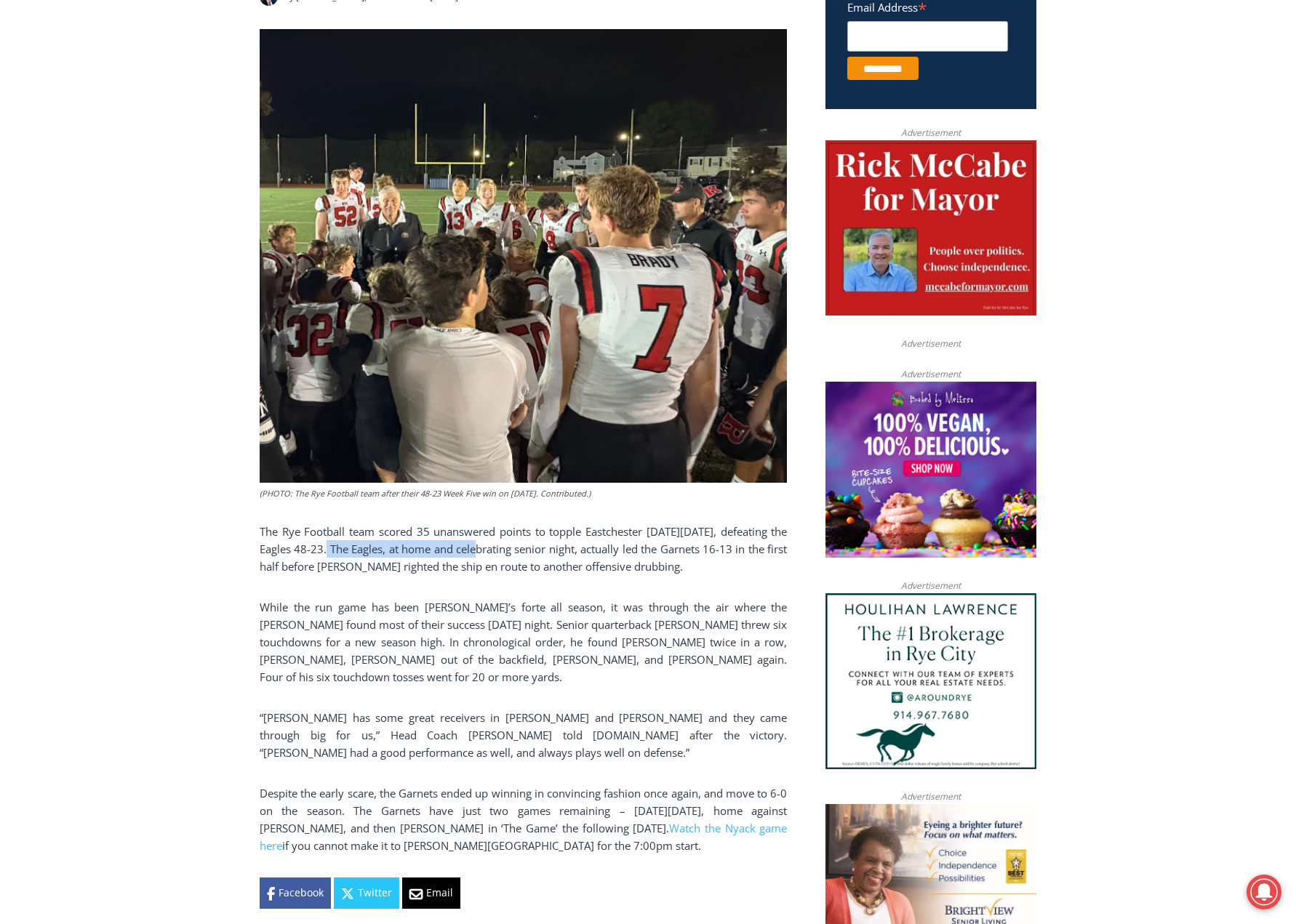
drag, startPoint x: 355, startPoint y: 545, endPoint x: 506, endPoint y: 555, distance: 151.3
click at [506, 555] on p "The Rye Football team scored 35 unanswered points to topple Eastchester on Frid…" at bounding box center [524, 549] width 527 height 52
drag, startPoint x: 730, startPoint y: 544, endPoint x: 370, endPoint y: 548, distance: 360.0
click at [370, 548] on p "The Rye Football team scored 35 unanswered points to topple Eastchester on Frid…" at bounding box center [524, 549] width 527 height 52
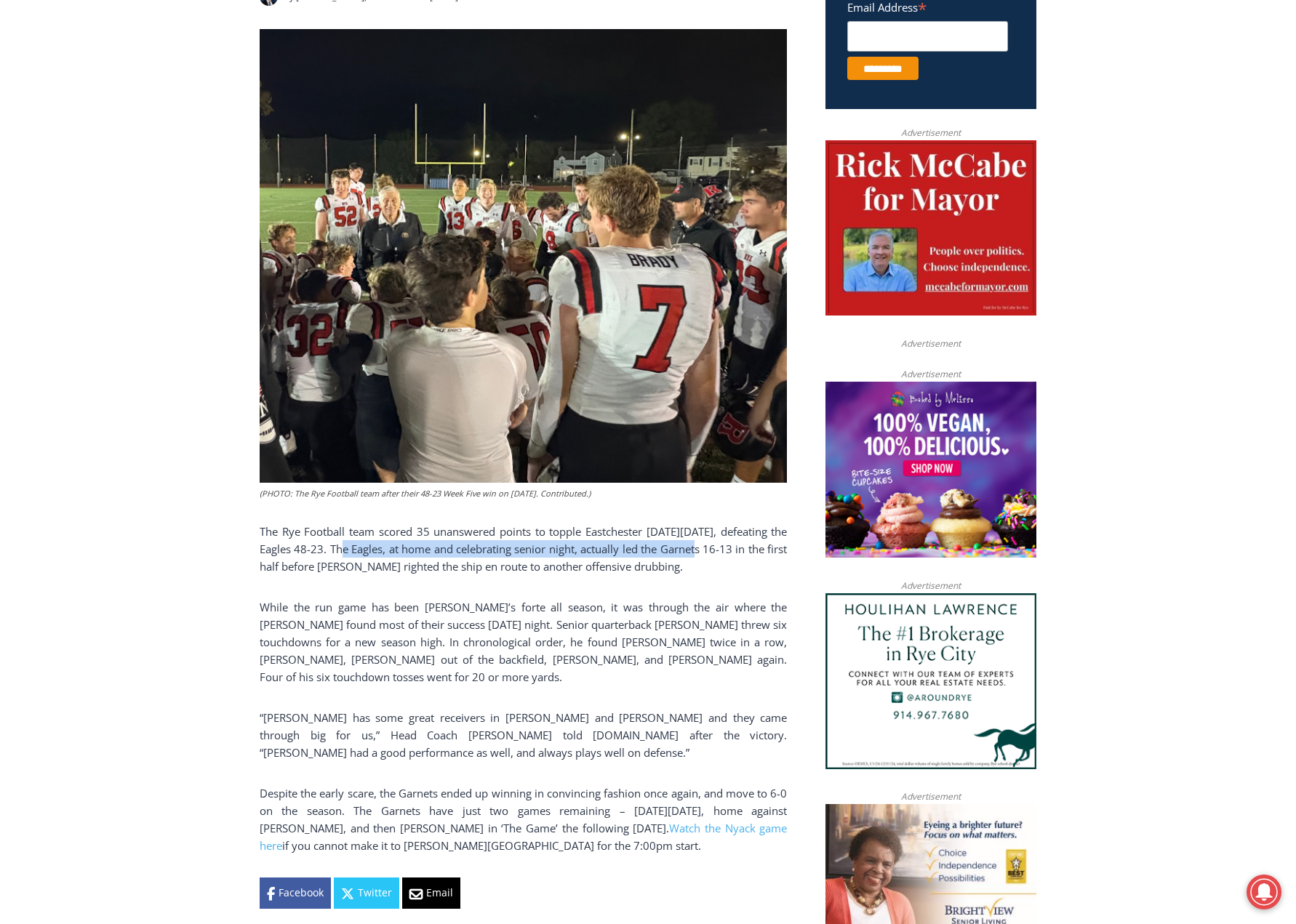
click at [369, 549] on p "The Rye Football team scored 35 unanswered points to topple Eastchester on Frid…" at bounding box center [524, 549] width 527 height 52
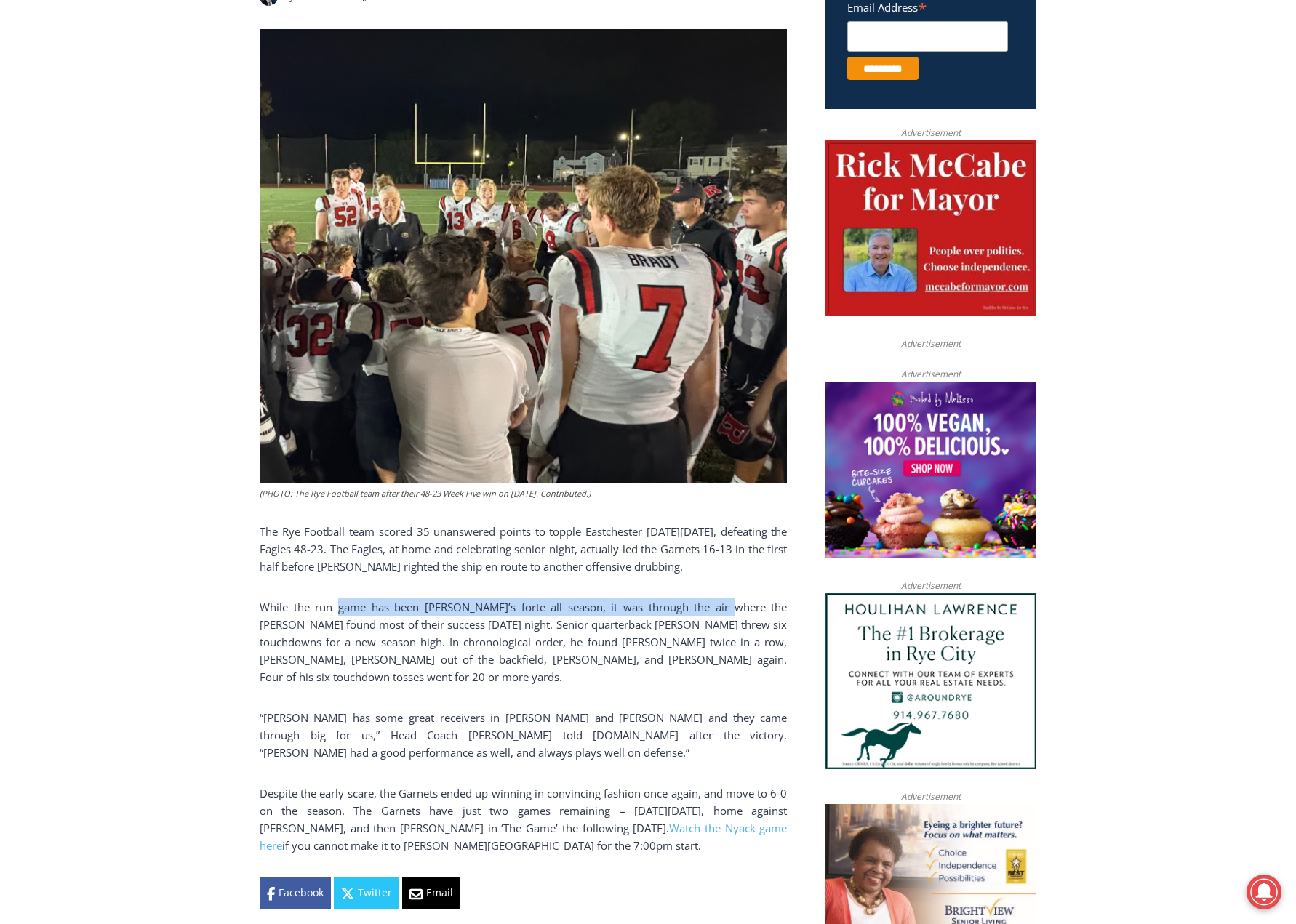
drag, startPoint x: 335, startPoint y: 604, endPoint x: 710, endPoint y: 603, distance: 375.0
click at [710, 603] on p "While the run game has been Rye’s forte all season, it was through the air wher…" at bounding box center [524, 641] width 527 height 87
click at [710, 604] on p "While the run game has been Rye’s forte all season, it was through the air wher…" at bounding box center [524, 641] width 527 height 87
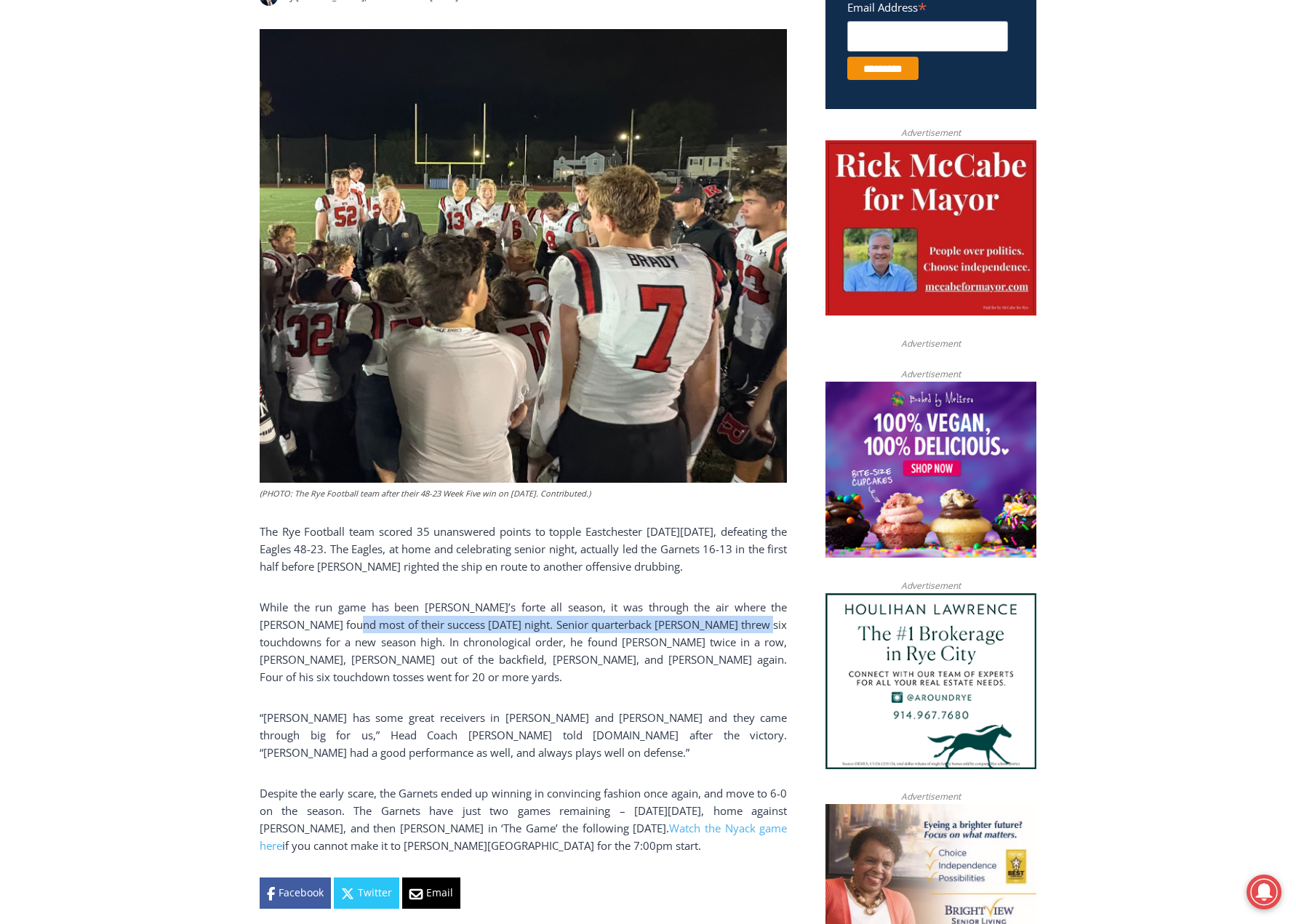
drag, startPoint x: 731, startPoint y: 625, endPoint x: 323, endPoint y: 622, distance: 408.0
click at [323, 622] on p "While the run game has been Rye’s forte all season, it was through the air wher…" at bounding box center [524, 641] width 527 height 87
click at [320, 638] on p "While the run game has been Rye’s forte all season, it was through the air wher…" at bounding box center [524, 641] width 527 height 87
click at [685, 660] on p "While the run game has been Rye’s forte all season, it was through the air wher…" at bounding box center [524, 641] width 527 height 87
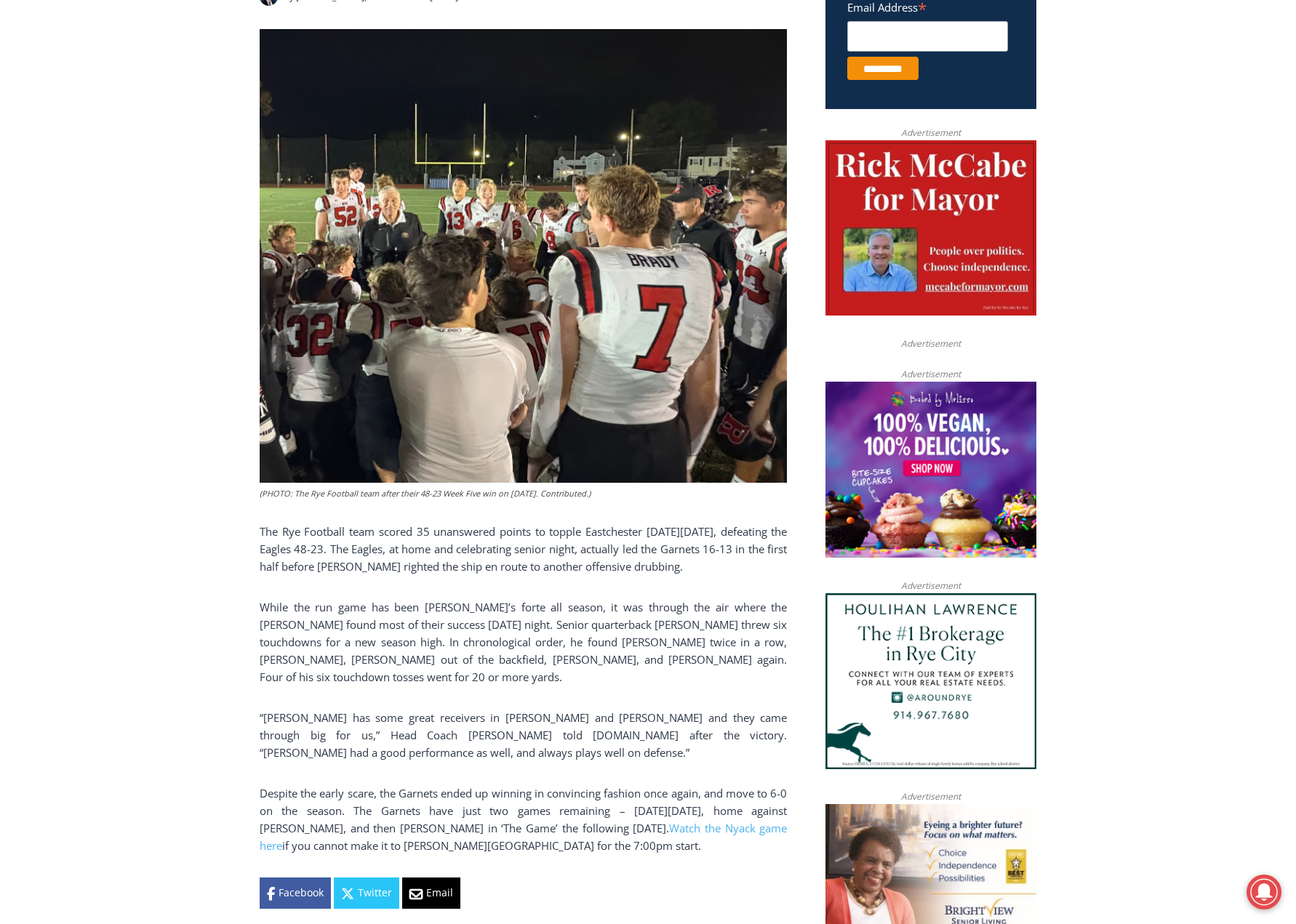
click at [294, 668] on p "While the run game has been Rye’s forte all season, it was through the air wher…" at bounding box center [524, 641] width 527 height 87
click at [435, 658] on p "While the run game has been Rye’s forte all season, it was through the air wher…" at bounding box center [524, 641] width 527 height 87
click at [564, 652] on p "While the run game has been Rye’s forte all season, it was through the air wher…" at bounding box center [524, 641] width 527 height 87
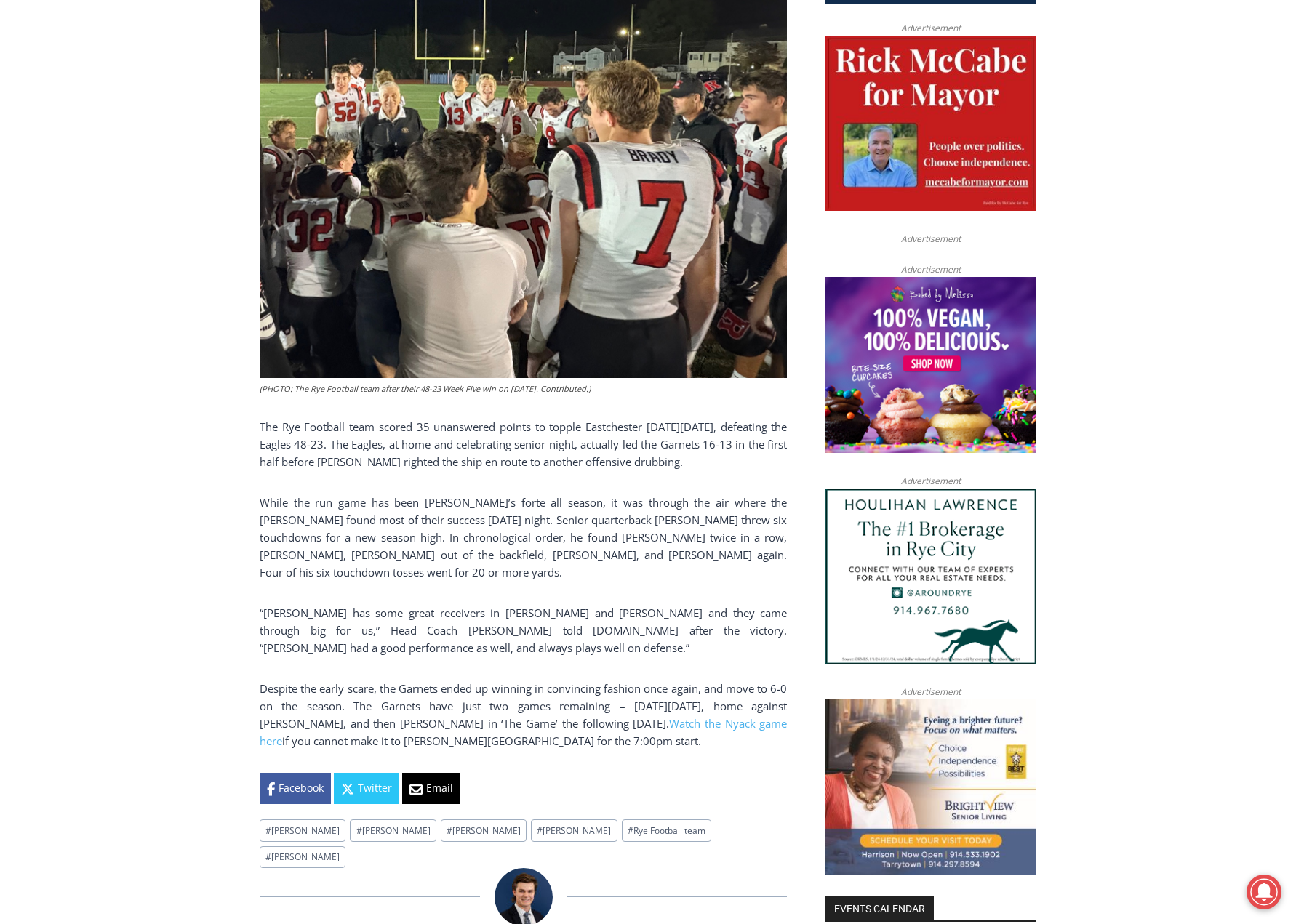
drag, startPoint x: 564, startPoint y: 652, endPoint x: 556, endPoint y: 685, distance: 34.0
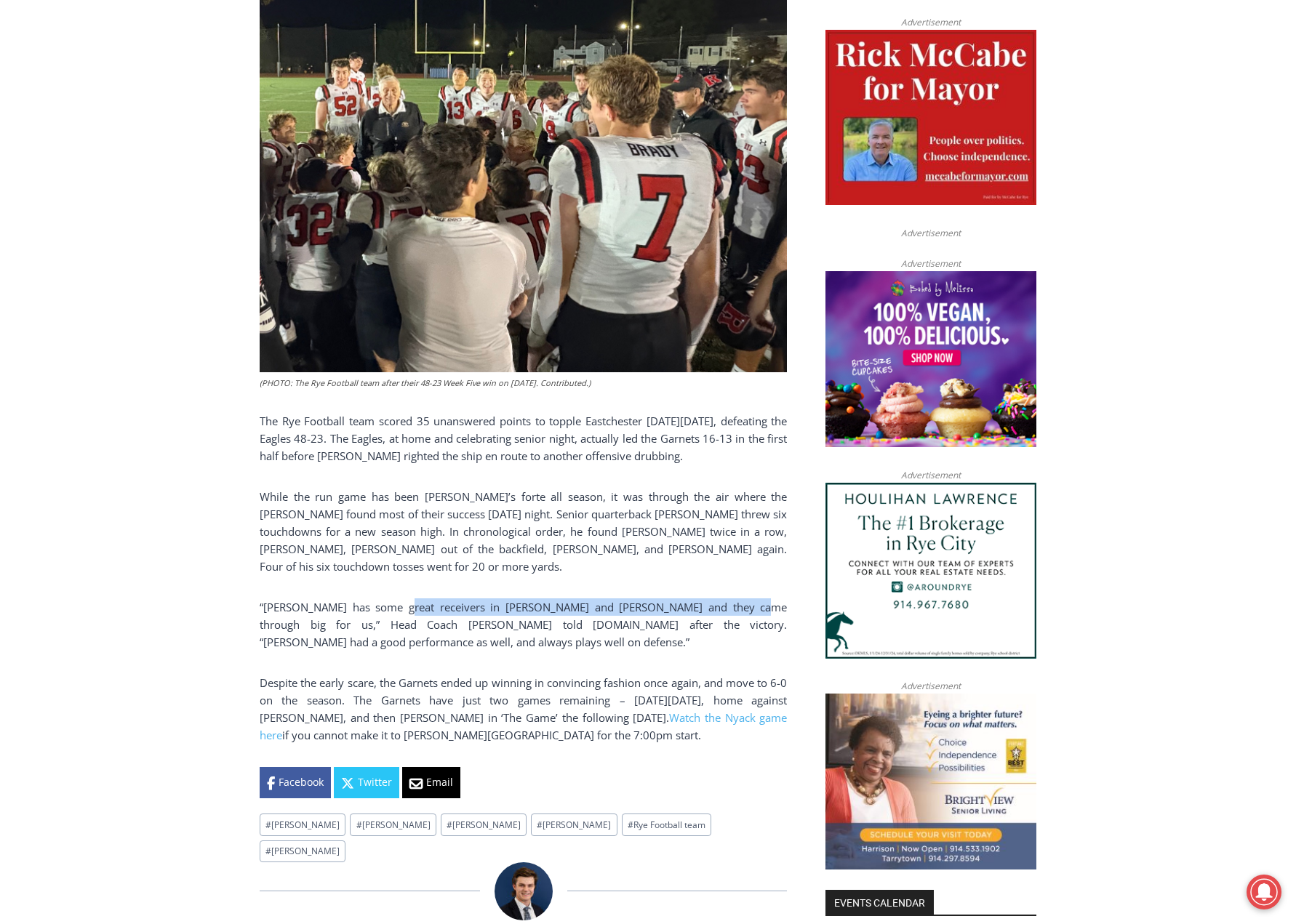
drag, startPoint x: 721, startPoint y: 604, endPoint x: 397, endPoint y: 604, distance: 324.0
click at [397, 604] on p "“Carson has some great receivers in Henry and Sebby and they came through big f…" at bounding box center [524, 624] width 527 height 52
click at [400, 599] on p "“Carson has some great receivers in Henry and Sebby and they came through big f…" at bounding box center [524, 624] width 527 height 52
click at [382, 660] on div "(PHOTO: The Rye Football team after their 48-23 Week Five win on October 10, 20…" at bounding box center [524, 358] width 527 height 880
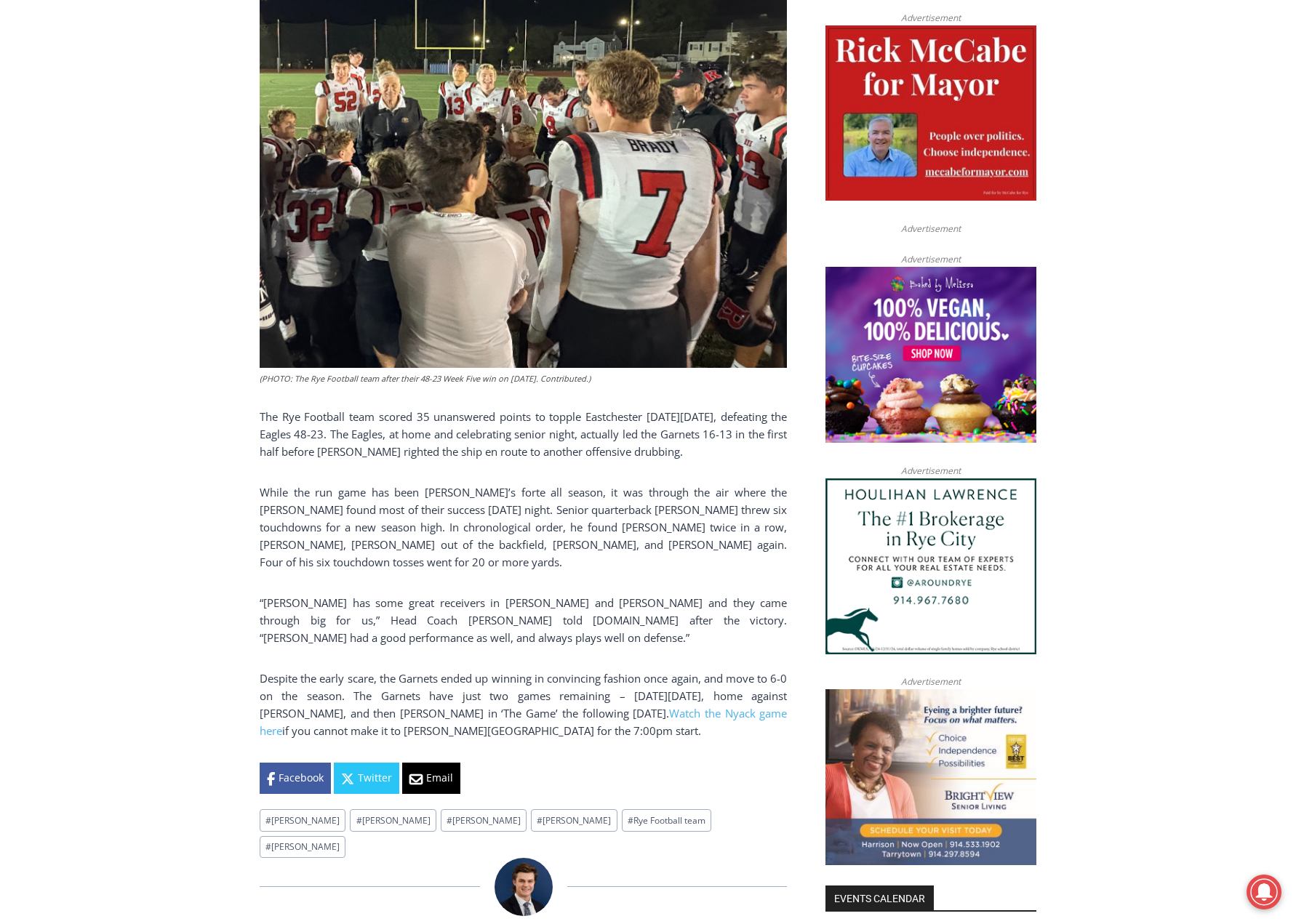
drag, startPoint x: 509, startPoint y: 651, endPoint x: 505, endPoint y: 673, distance: 22.4
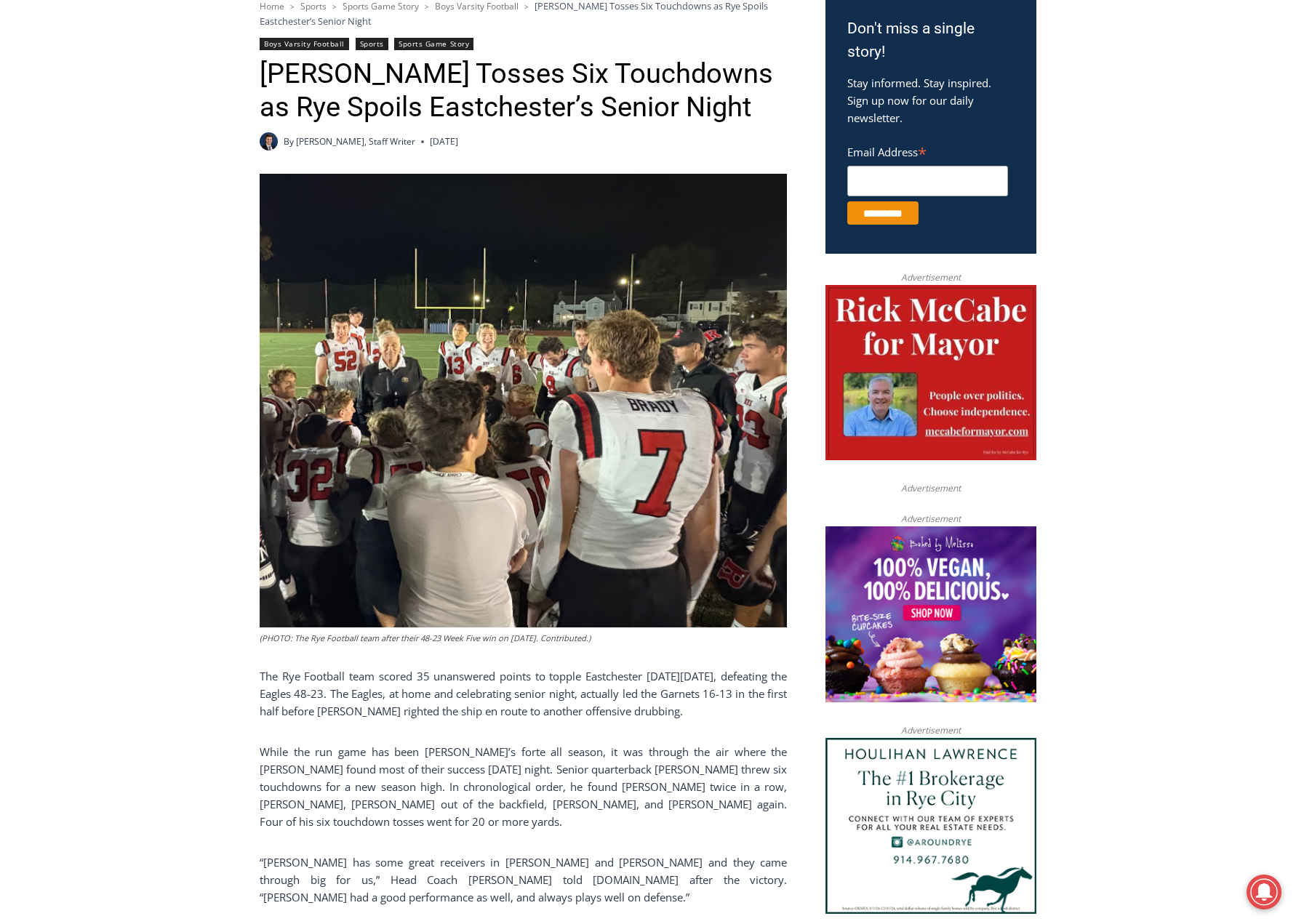
scroll to position [0, 0]
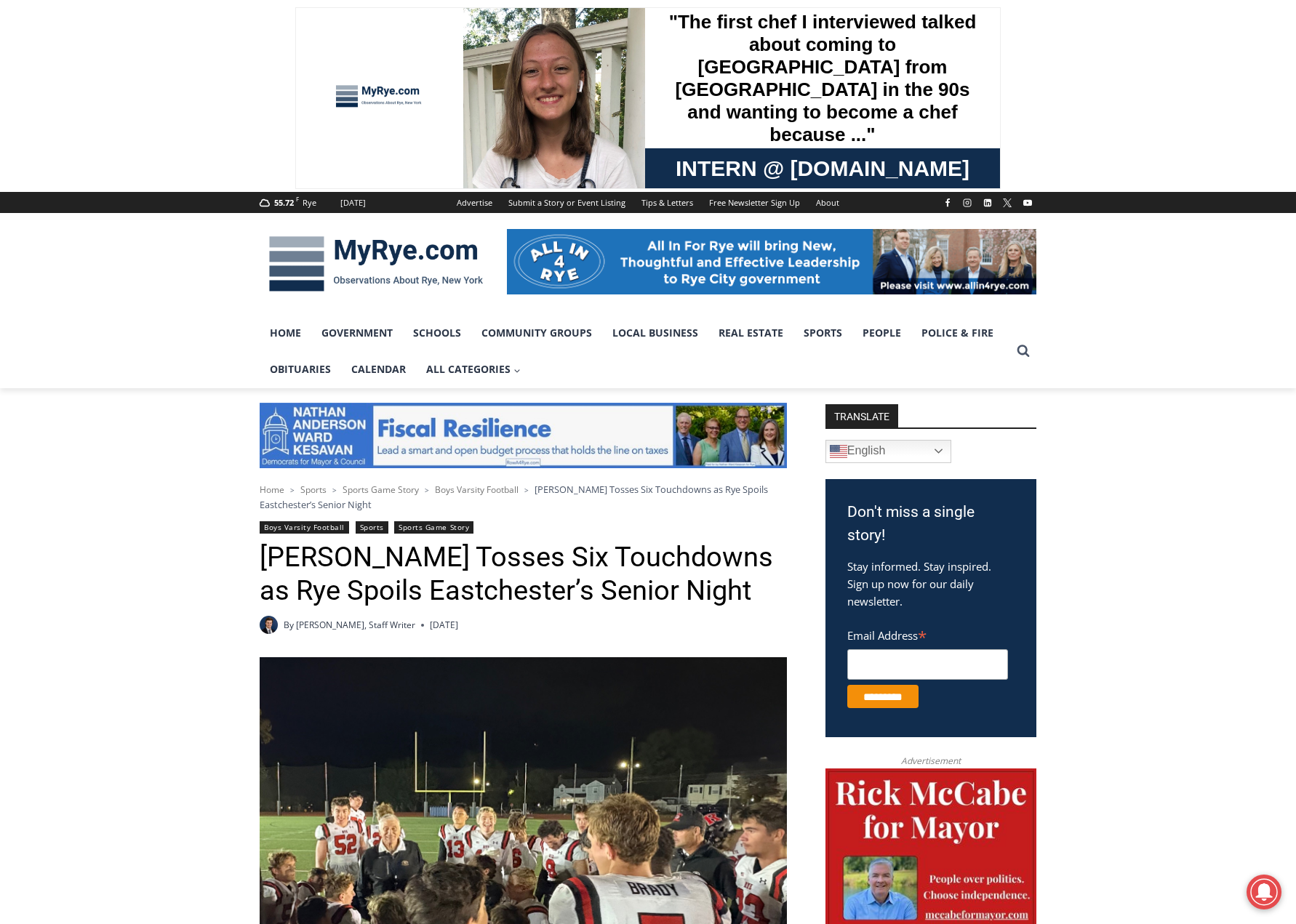
drag, startPoint x: 505, startPoint y: 673, endPoint x: 529, endPoint y: 452, distance: 222.3
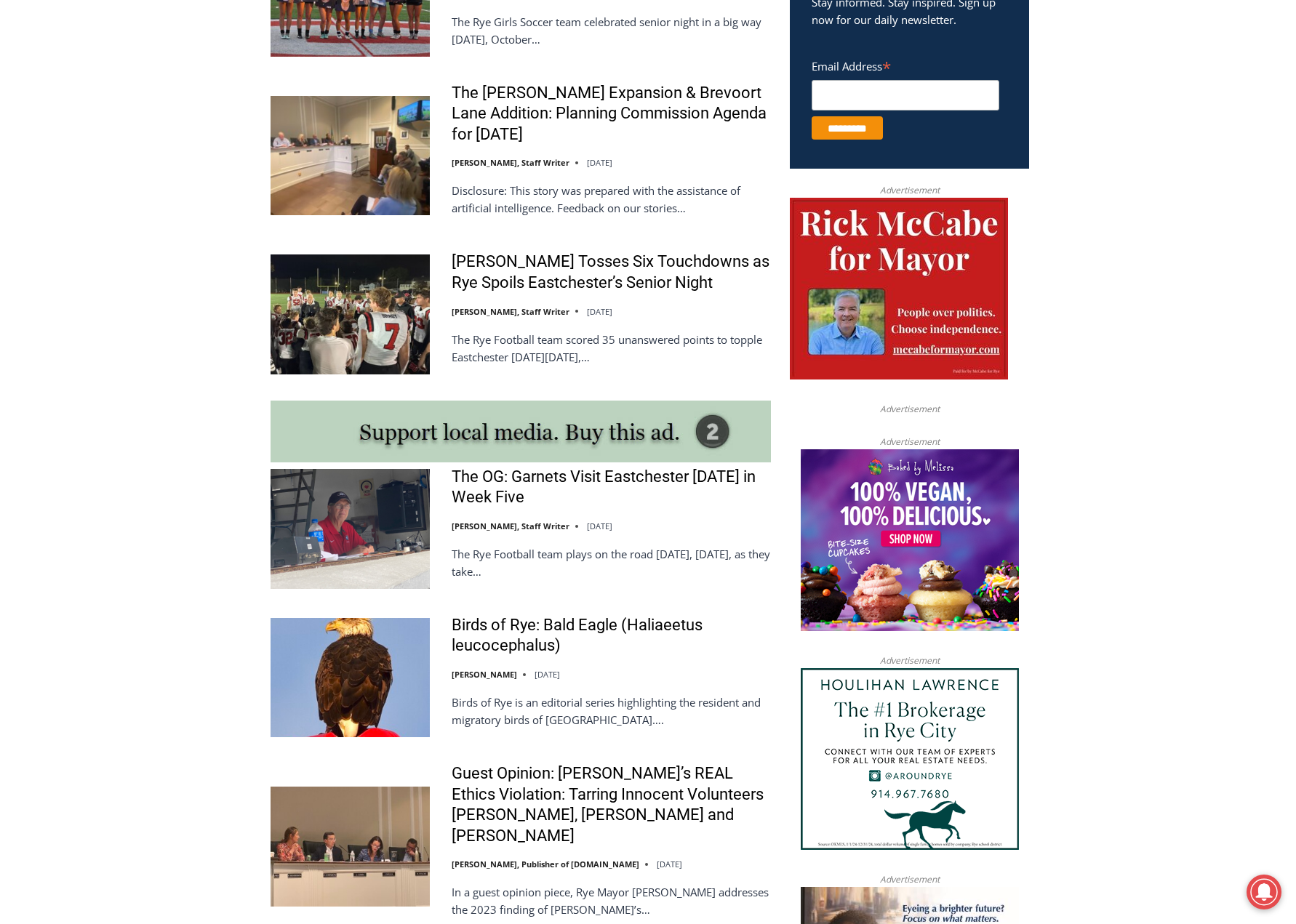
drag, startPoint x: 1177, startPoint y: 549, endPoint x: 1170, endPoint y: 609, distance: 60.4
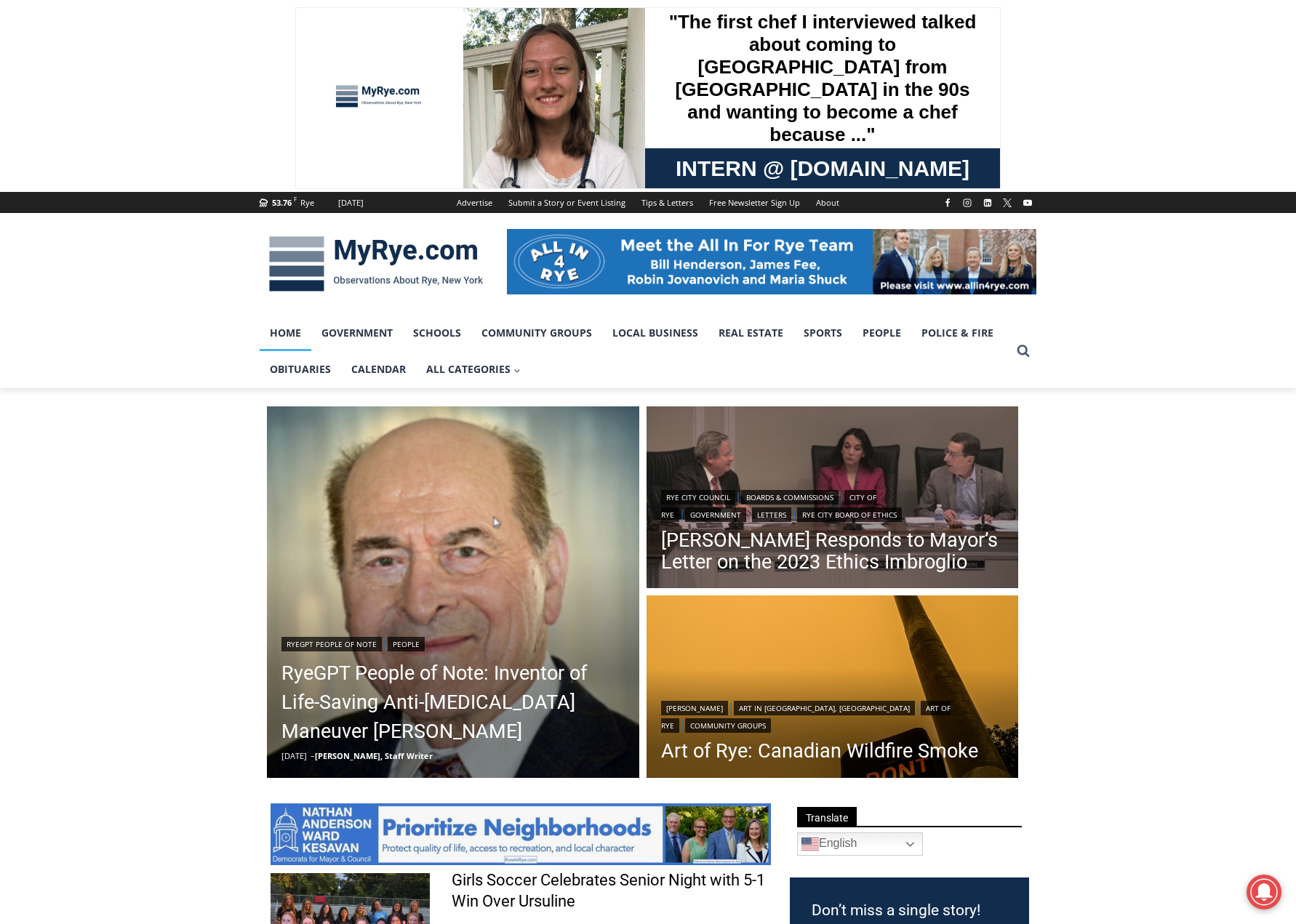
drag, startPoint x: 1170, startPoint y: 609, endPoint x: 1173, endPoint y: 317, distance: 292.0
